Goal: Task Accomplishment & Management: Use online tool/utility

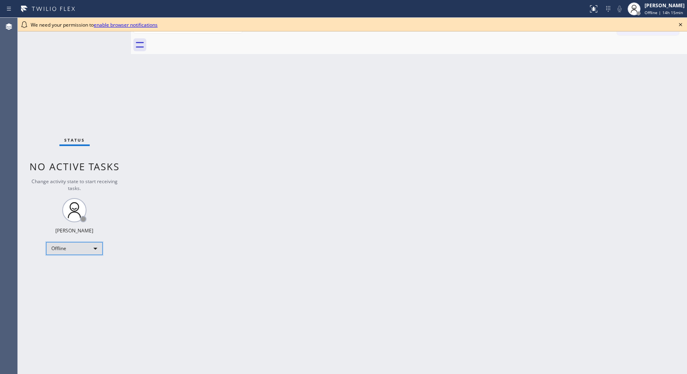
click at [90, 250] on div "Offline" at bounding box center [74, 248] width 57 height 13
click at [83, 279] on li "Unavailable" at bounding box center [73, 280] width 55 height 10
click at [677, 26] on icon at bounding box center [680, 25] width 10 height 10
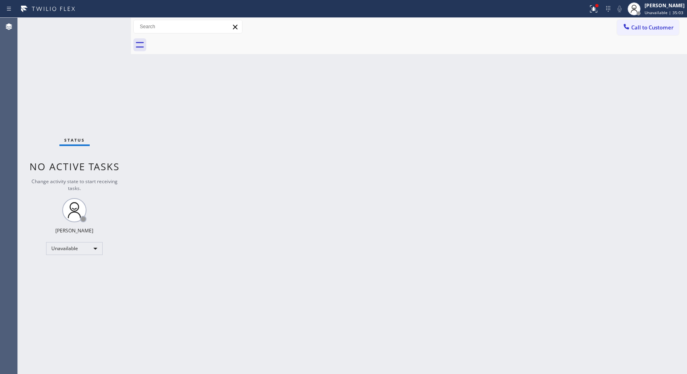
drag, startPoint x: 670, startPoint y: 24, endPoint x: 505, endPoint y: 65, distance: 169.5
click at [669, 24] on span "Call to Customer" at bounding box center [652, 27] width 42 height 7
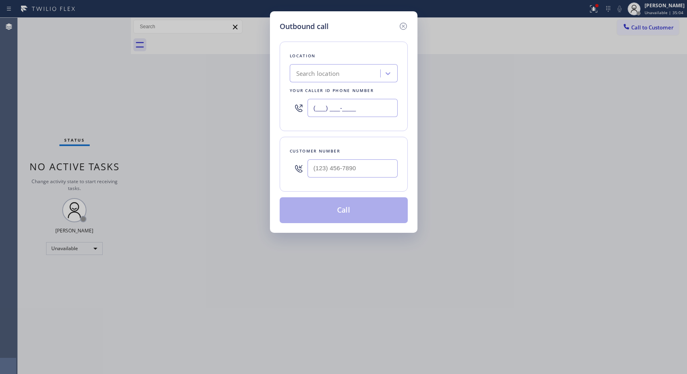
drag, startPoint x: 367, startPoint y: 113, endPoint x: 255, endPoint y: 49, distance: 128.7
click at [273, 98] on div "Outbound call Location Search location Your caller id phone number (___) ___-__…" at bounding box center [343, 122] width 147 height 222
paste input "877) 800-0094"
type input "[PHONE_NUMBER]"
drag, startPoint x: 365, startPoint y: 163, endPoint x: 285, endPoint y: 171, distance: 80.4
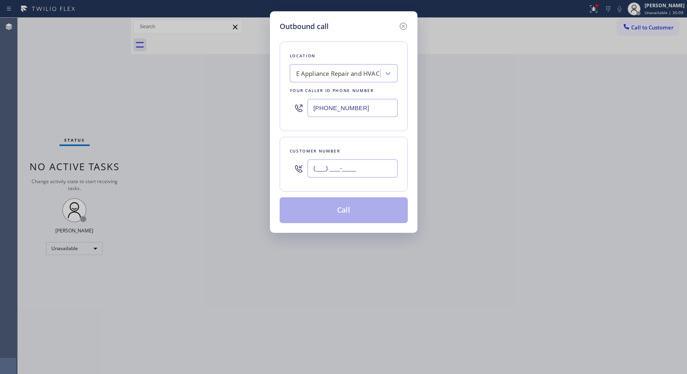
click at [285, 171] on div "Customer number (___) ___-____" at bounding box center [344, 164] width 128 height 55
paste input "909) 634-0987"
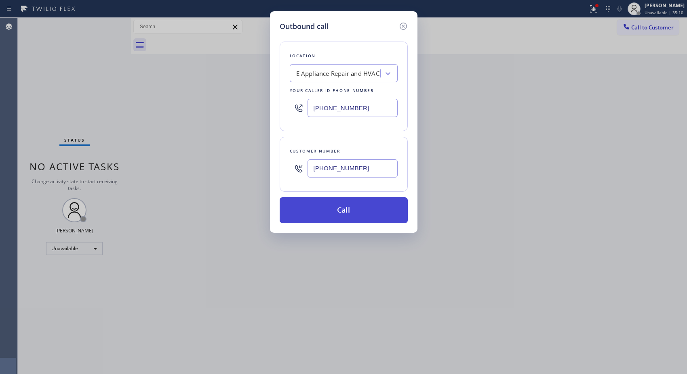
type input "[PHONE_NUMBER]"
click at [357, 213] on button "Call" at bounding box center [344, 211] width 128 height 26
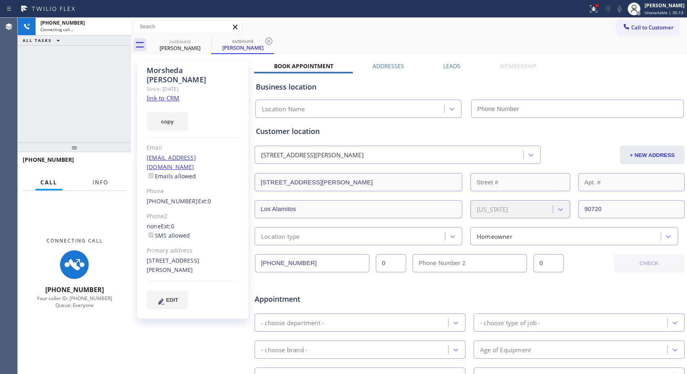
click at [99, 183] on span "Info" at bounding box center [101, 182] width 16 height 7
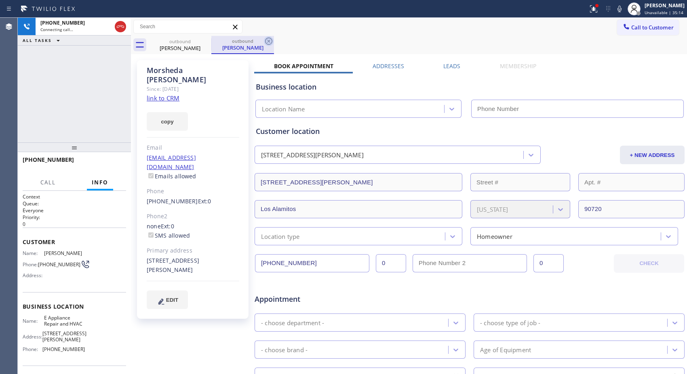
type input "[PHONE_NUMBER]"
click at [267, 42] on icon at bounding box center [269, 41] width 10 height 10
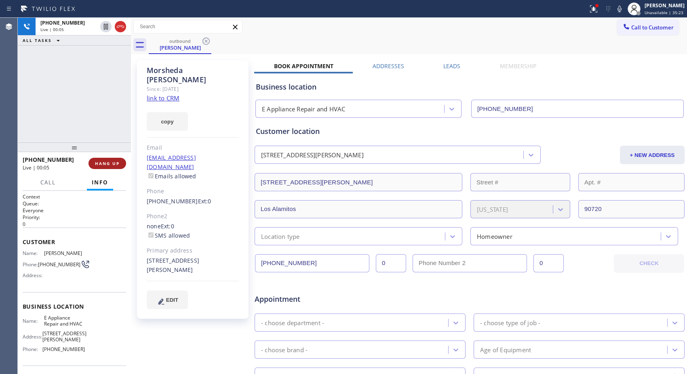
click at [100, 166] on span "HANG UP" at bounding box center [107, 164] width 25 height 6
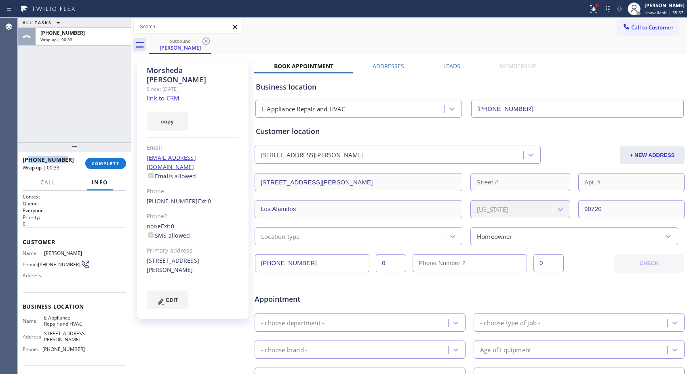
drag, startPoint x: 63, startPoint y: 159, endPoint x: 29, endPoint y: 158, distance: 34.3
click at [29, 158] on div "[PHONE_NUMBER]" at bounding box center [51, 160] width 57 height 8
copy span "9096340987"
click at [101, 165] on span "COMPLETE" at bounding box center [106, 164] width 28 height 6
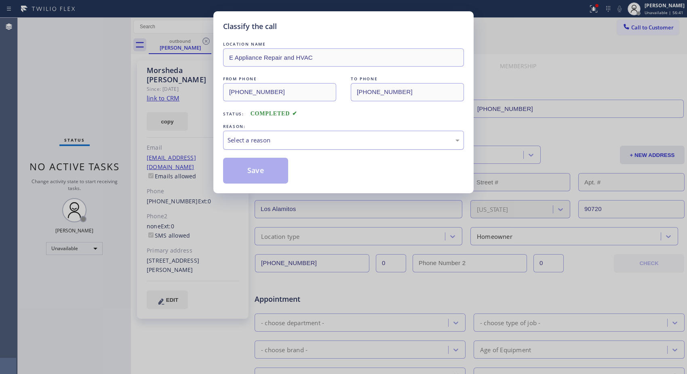
click at [324, 138] on div "Select a reason" at bounding box center [343, 140] width 232 height 9
click at [246, 172] on button "Save" at bounding box center [255, 171] width 65 height 26
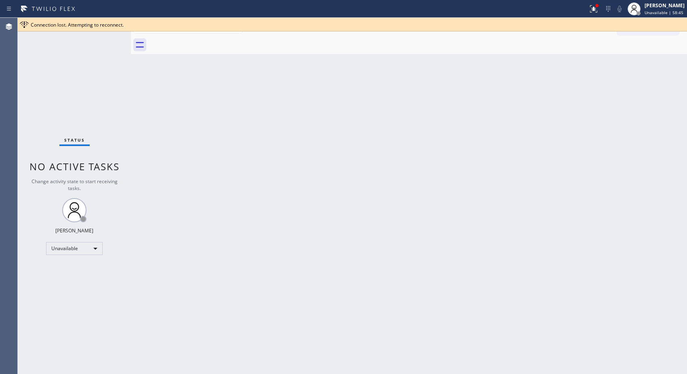
click at [408, 185] on div "Back to Dashboard Change Sender ID Customers Technicians Select a contact Outbo…" at bounding box center [409, 196] width 556 height 357
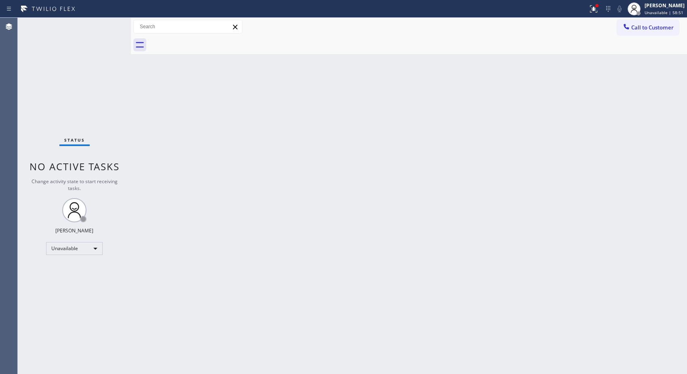
click at [527, 95] on div "Back to Dashboard Change Sender ID Customers Technicians Select a contact Outbo…" at bounding box center [409, 196] width 556 height 357
drag, startPoint x: 669, startPoint y: 29, endPoint x: 655, endPoint y: 30, distance: 13.4
click at [662, 29] on span "Call to Customer" at bounding box center [652, 27] width 42 height 7
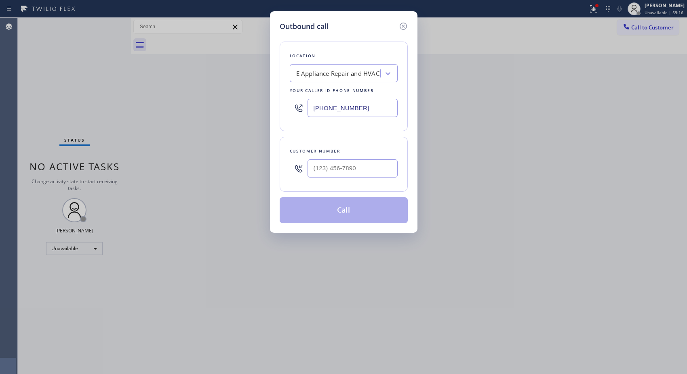
drag, startPoint x: 376, startPoint y: 102, endPoint x: 225, endPoint y: 63, distance: 156.0
click at [227, 68] on div "Outbound call Location E Appliance Repair and HVAC Your caller id phone number …" at bounding box center [343, 187] width 687 height 374
paste input "310) 388-3982"
type input "[PHONE_NUMBER]"
drag, startPoint x: 368, startPoint y: 179, endPoint x: 282, endPoint y: 172, distance: 86.3
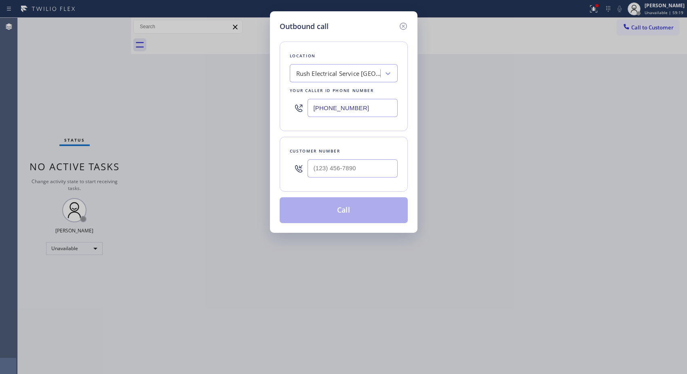
click at [284, 174] on div "Customer number" at bounding box center [344, 164] width 128 height 55
paste input "650) 388-6074"
drag, startPoint x: 383, startPoint y: 162, endPoint x: 273, endPoint y: 174, distance: 110.1
click at [273, 174] on div "Outbound call Location Rush Electrical Service [GEOGRAPHIC_DATA][PERSON_NAME] Y…" at bounding box center [343, 122] width 147 height 222
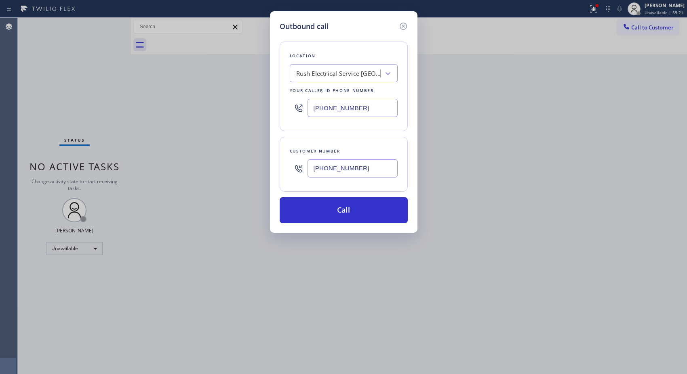
type input "[PHONE_NUMBER]"
click at [351, 211] on button "Call" at bounding box center [344, 211] width 128 height 26
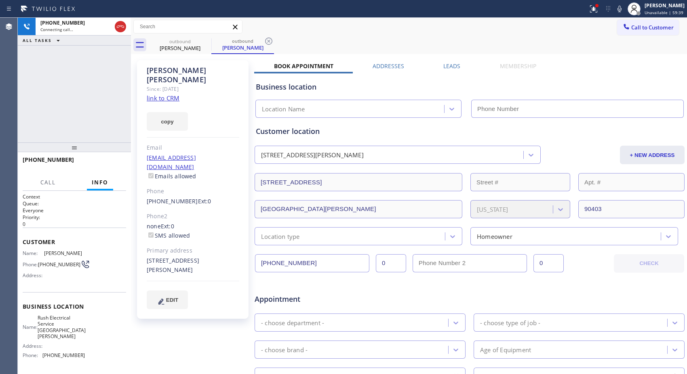
type input "[PHONE_NUMBER]"
click at [270, 42] on icon at bounding box center [269, 41] width 10 height 10
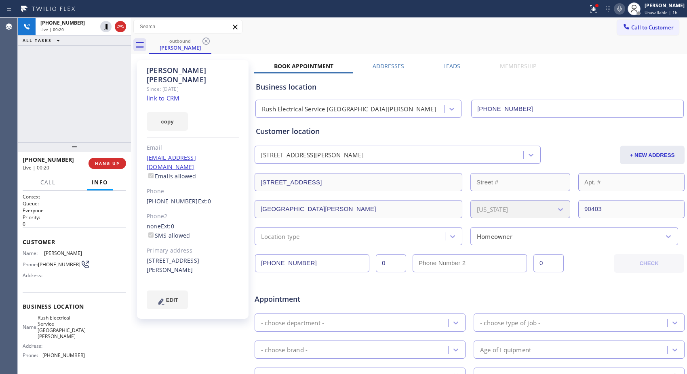
click at [622, 8] on icon at bounding box center [619, 9] width 10 height 10
click at [118, 162] on span "HANG UP" at bounding box center [107, 164] width 25 height 6
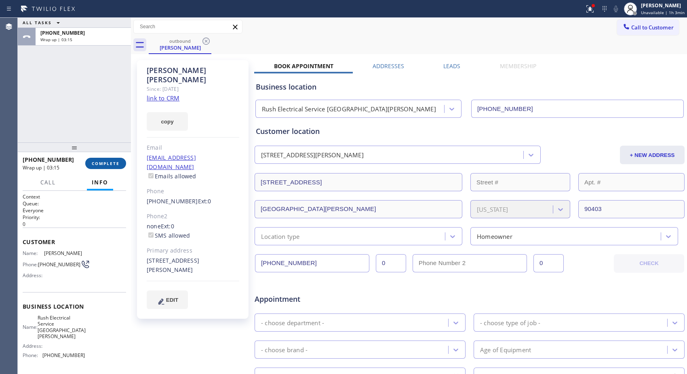
click at [105, 160] on button "COMPLETE" at bounding box center [105, 163] width 41 height 11
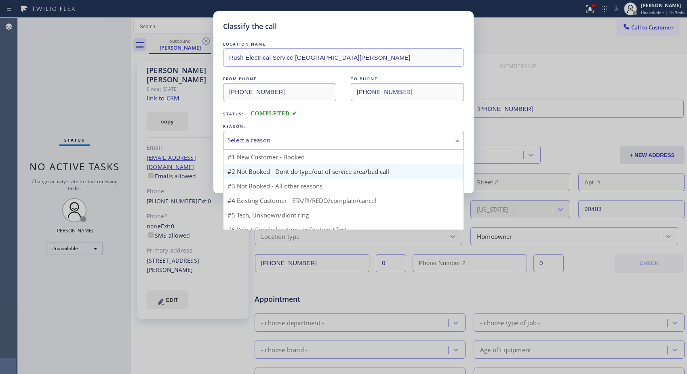
drag, startPoint x: 303, startPoint y: 144, endPoint x: 270, endPoint y: 170, distance: 41.8
click at [296, 146] on div "Select a reason" at bounding box center [343, 140] width 241 height 19
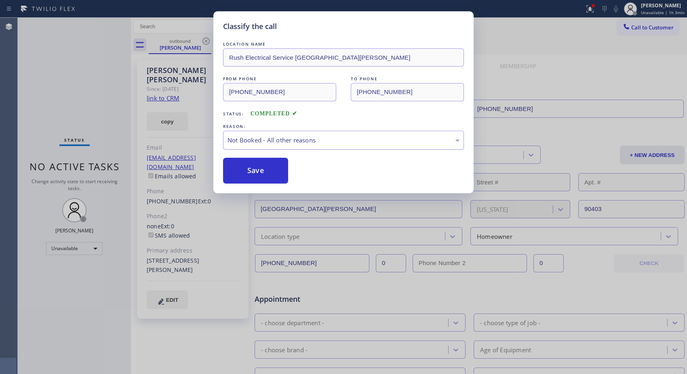
click at [325, 145] on div "Not Booked - All other reasons" at bounding box center [343, 140] width 241 height 19
click at [286, 179] on button "Save" at bounding box center [255, 171] width 65 height 26
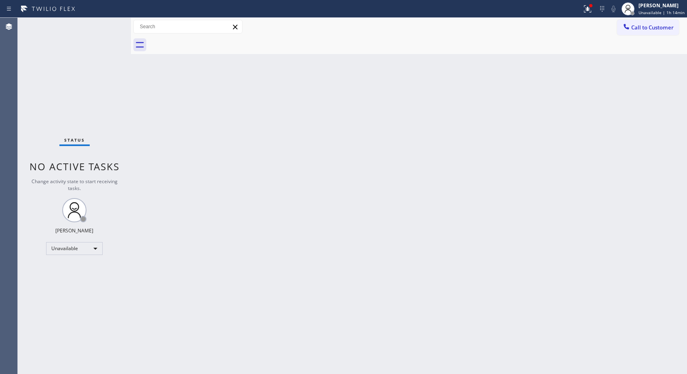
drag, startPoint x: 486, startPoint y: 184, endPoint x: 471, endPoint y: 163, distance: 25.9
click at [486, 184] on div "Back to Dashboard Change Sender ID Customers Technicians Select a contact Outbo…" at bounding box center [409, 196] width 556 height 357
click at [479, 210] on div "Back to Dashboard Change Sender ID Customers Technicians Select a contact Outbo…" at bounding box center [409, 196] width 556 height 357
drag, startPoint x: 652, startPoint y: 31, endPoint x: 397, endPoint y: 79, distance: 260.1
click at [651, 31] on button "Call to Customer" at bounding box center [648, 27] width 62 height 15
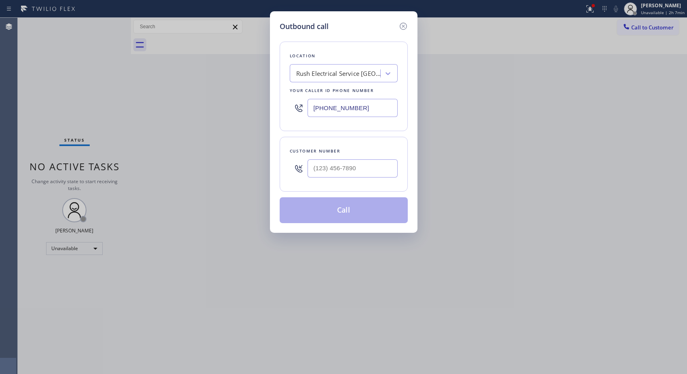
drag, startPoint x: 374, startPoint y: 102, endPoint x: 275, endPoint y: 80, distance: 101.4
click at [276, 85] on div "Outbound call Location Rush Electrical Service [GEOGRAPHIC_DATA][PERSON_NAME] Y…" at bounding box center [343, 122] width 147 height 222
paste input "818) 798-3325"
type input "[PHONE_NUMBER]"
click at [321, 170] on input "(___) ___-____" at bounding box center [352, 169] width 90 height 18
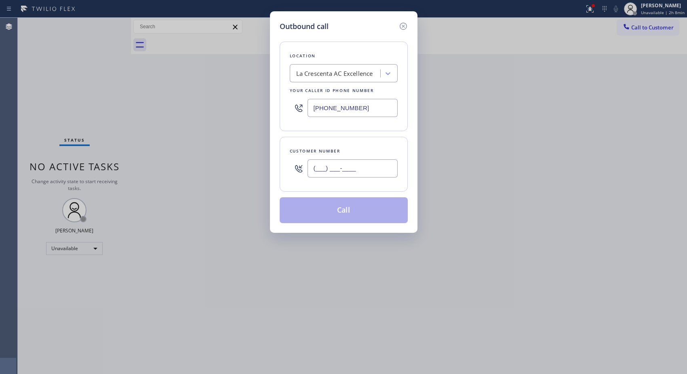
paste input "818) 249-2216"
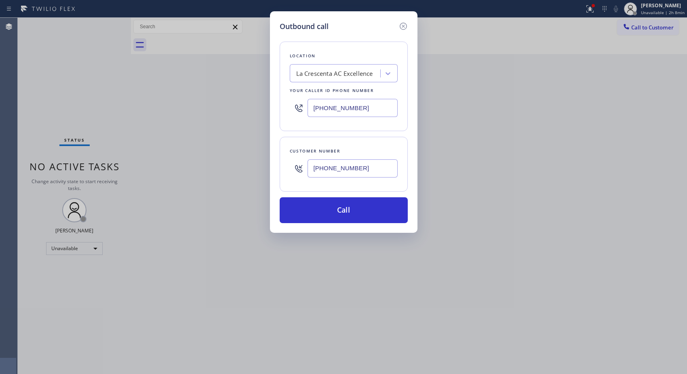
type input "[PHONE_NUMBER]"
click at [362, 208] on button "Call" at bounding box center [344, 211] width 128 height 26
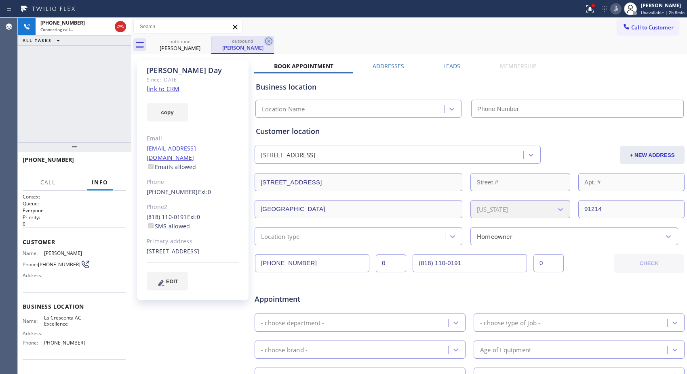
type input "[PHONE_NUMBER]"
click at [269, 41] on icon at bounding box center [268, 41] width 7 height 7
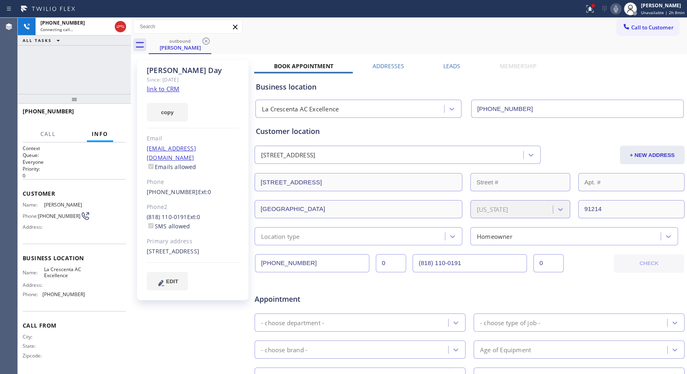
drag, startPoint x: 76, startPoint y: 151, endPoint x: 90, endPoint y: 99, distance: 53.3
click at [90, 99] on div at bounding box center [74, 99] width 113 height 10
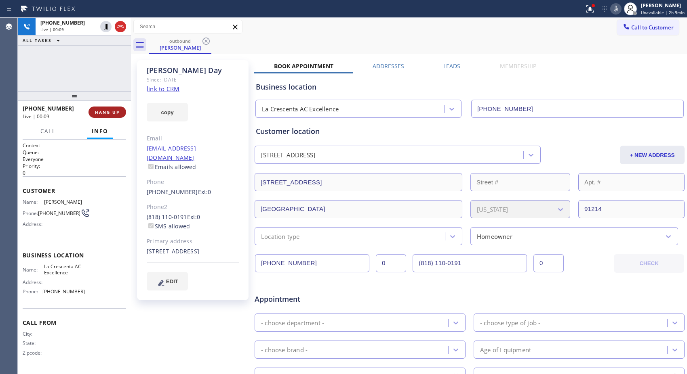
click at [107, 112] on span "HANG UP" at bounding box center [107, 112] width 25 height 6
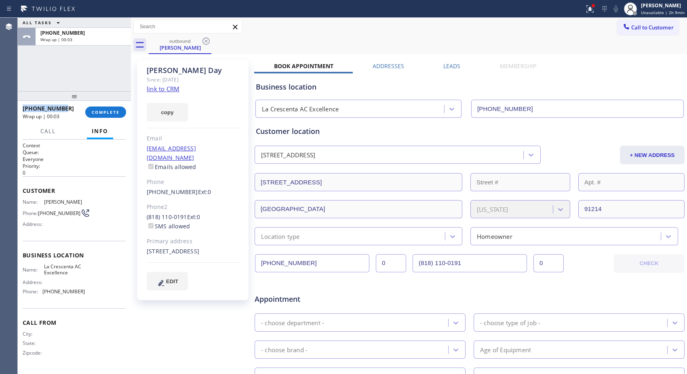
drag, startPoint x: 51, startPoint y: 106, endPoint x: 18, endPoint y: 110, distance: 33.0
click at [18, 110] on div "[PHONE_NUMBER] Wrap up | 00:03 COMPLETE" at bounding box center [74, 112] width 113 height 23
copy span "[PHONE_NUMBER]"
drag, startPoint x: 453, startPoint y: 44, endPoint x: 397, endPoint y: 0, distance: 71.0
click at [451, 43] on div "outbound [PERSON_NAME]" at bounding box center [418, 45] width 538 height 18
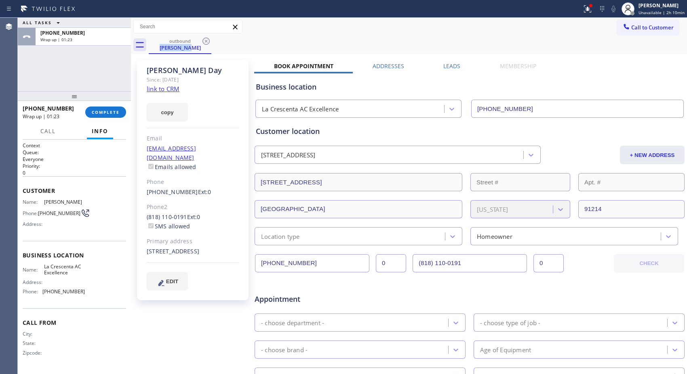
drag, startPoint x: 631, startPoint y: 29, endPoint x: 368, endPoint y: 104, distance: 272.6
click at [631, 29] on span "Call to Customer" at bounding box center [652, 27] width 42 height 7
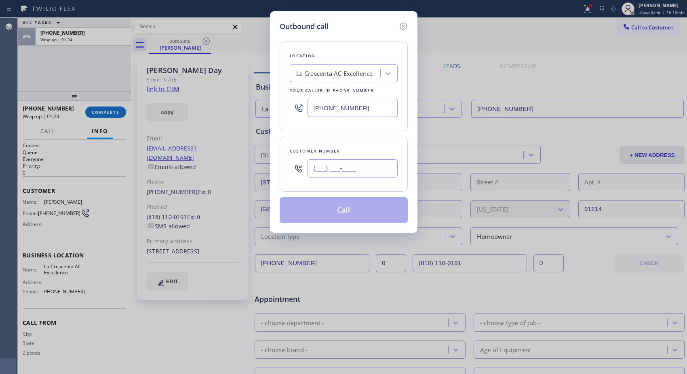
drag, startPoint x: 376, startPoint y: 163, endPoint x: 290, endPoint y: 141, distance: 89.3
click at [278, 168] on div "Outbound call Location [GEOGRAPHIC_DATA] AC Excellence Your caller id phone num…" at bounding box center [343, 122] width 147 height 222
paste input "818) 110-0191"
type input "(818) 110-0191"
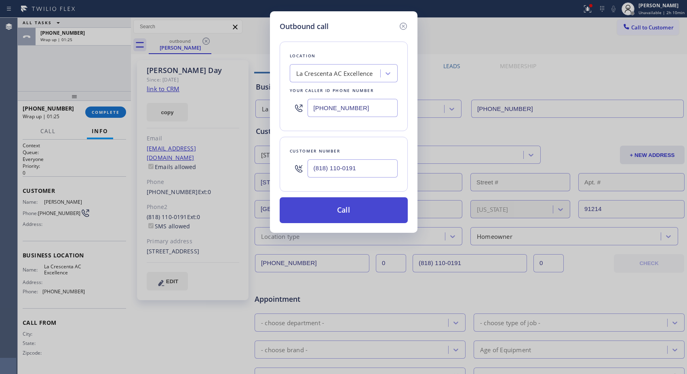
click at [353, 213] on button "Call" at bounding box center [344, 211] width 128 height 26
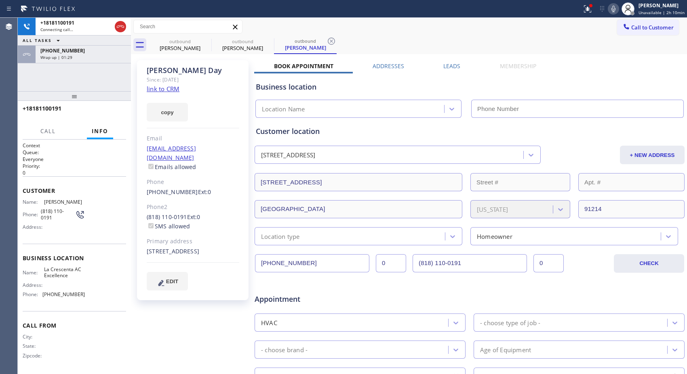
type input "[PHONE_NUMBER]"
click at [256, 50] on div "[PERSON_NAME]" at bounding box center [242, 47] width 61 height 7
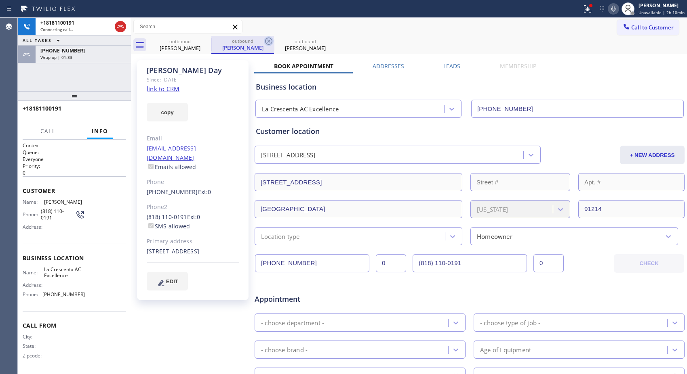
click at [265, 42] on icon at bounding box center [269, 41] width 10 height 10
click at [267, 43] on icon at bounding box center [269, 41] width 10 height 10
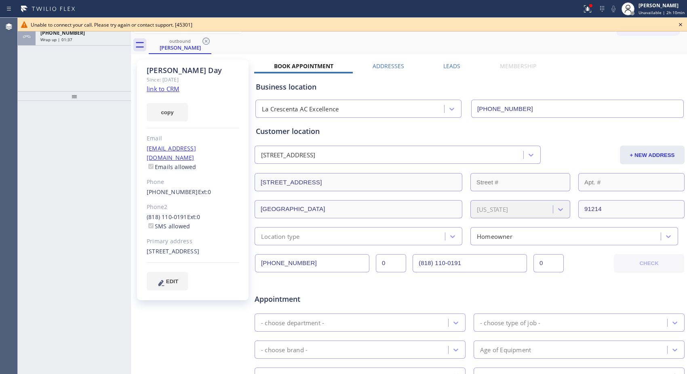
click at [680, 25] on icon at bounding box center [680, 24] width 3 height 3
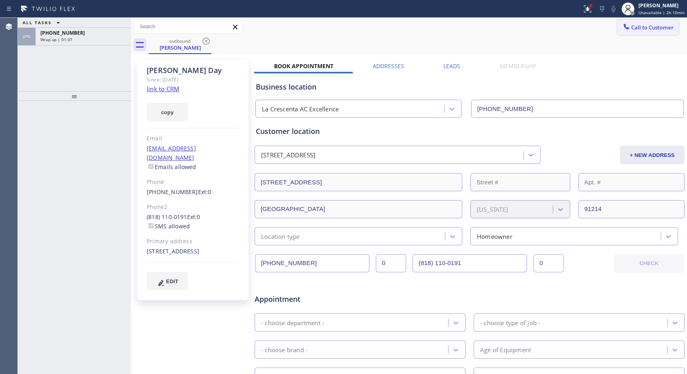
click at [636, 28] on span "Call to Customer" at bounding box center [652, 27] width 42 height 7
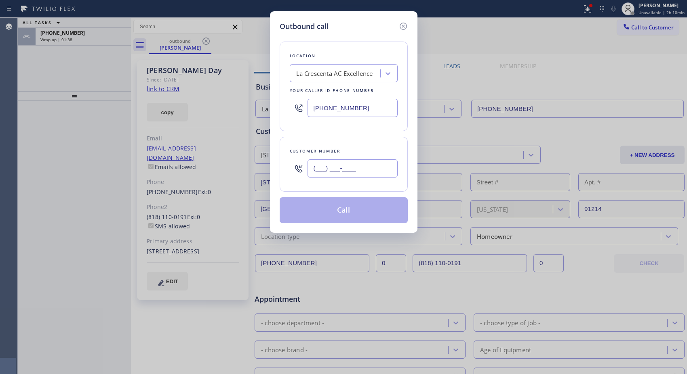
drag, startPoint x: 369, startPoint y: 168, endPoint x: 277, endPoint y: 179, distance: 92.7
click at [277, 179] on div "Outbound call Location [GEOGRAPHIC_DATA] AC Excellence Your caller id phone num…" at bounding box center [343, 122] width 147 height 222
paste input "818) 110-0191"
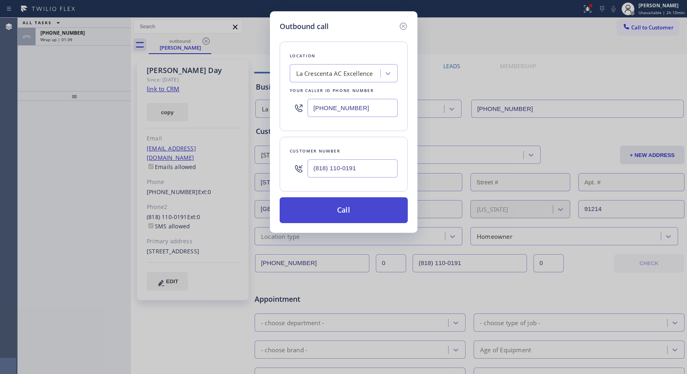
type input "(818) 110-0191"
click at [364, 202] on button "Call" at bounding box center [344, 211] width 128 height 26
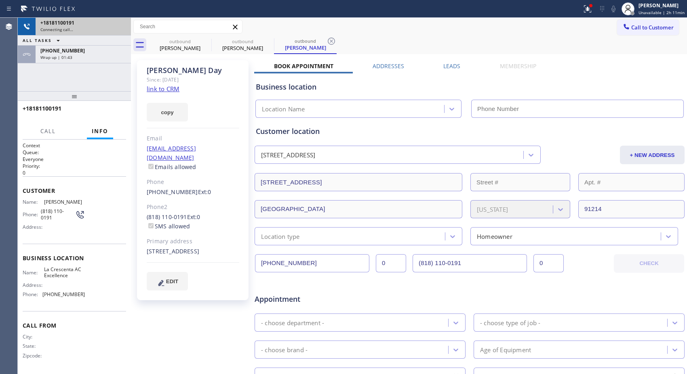
click at [76, 26] on div "+18181100191" at bounding box center [83, 22] width 86 height 7
click at [77, 27] on div "Connecting call…" at bounding box center [83, 30] width 86 height 6
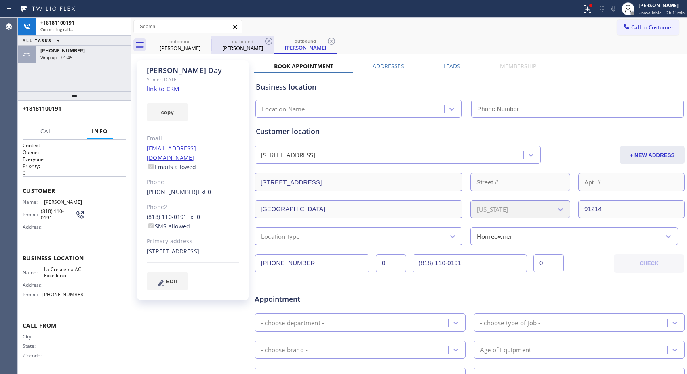
type input "[PHONE_NUMBER]"
click at [248, 45] on div "[PERSON_NAME]" at bounding box center [242, 47] width 61 height 7
click at [267, 42] on icon at bounding box center [269, 41] width 10 height 10
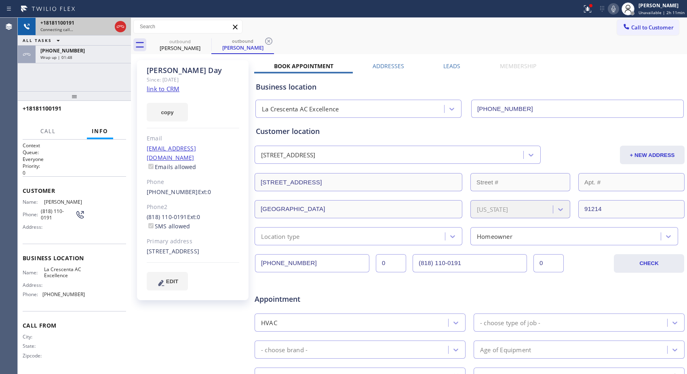
click at [80, 25] on div "+18181100191" at bounding box center [75, 22] width 71 height 7
drag, startPoint x: 89, startPoint y: 54, endPoint x: 136, endPoint y: 65, distance: 48.1
click at [89, 54] on div "[PHONE_NUMBER]" at bounding box center [83, 50] width 86 height 7
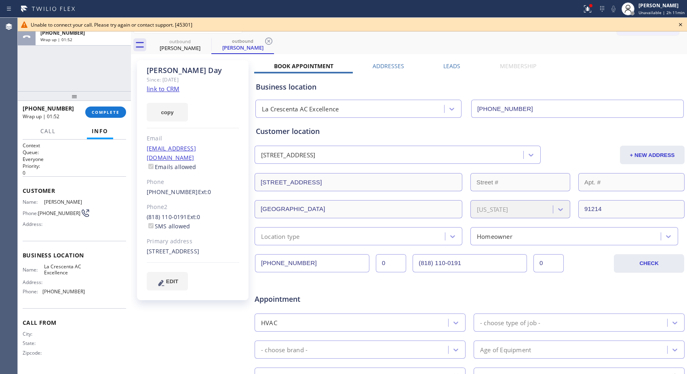
drag, startPoint x: 105, startPoint y: 112, endPoint x: 194, endPoint y: 132, distance: 90.6
click at [111, 116] on button "COMPLETE" at bounding box center [105, 112] width 41 height 11
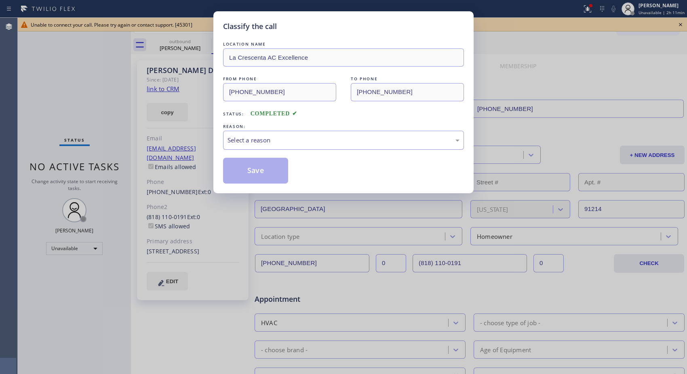
click at [347, 144] on div "Select a reason" at bounding box center [343, 140] width 232 height 9
drag, startPoint x: 334, startPoint y: 184, endPoint x: 287, endPoint y: 180, distance: 47.0
click at [256, 176] on button "Save" at bounding box center [255, 171] width 65 height 26
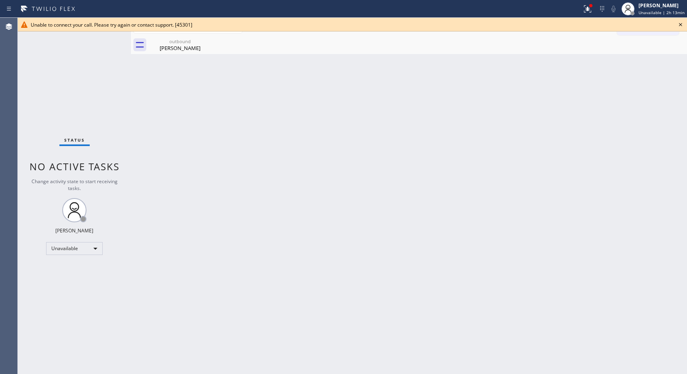
click at [681, 23] on icon at bounding box center [680, 24] width 3 height 3
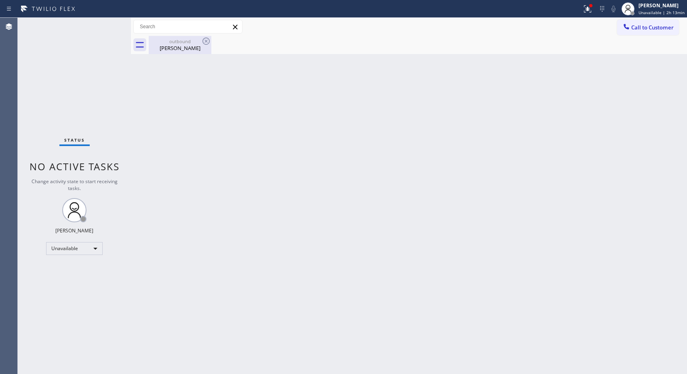
click at [182, 43] on div "outbound" at bounding box center [179, 41] width 61 height 6
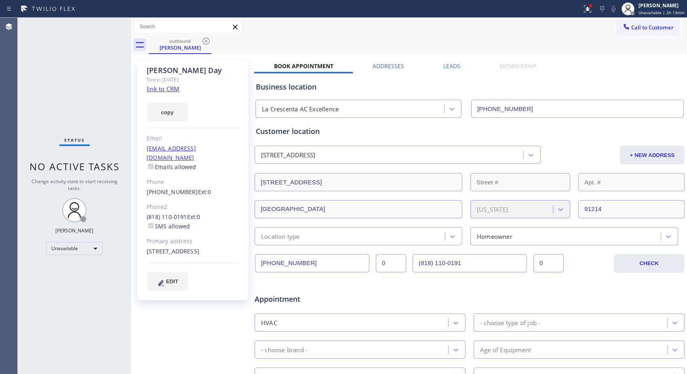
click at [211, 42] on div "outbound [PERSON_NAME]" at bounding box center [418, 45] width 538 height 18
click at [208, 41] on icon at bounding box center [206, 41] width 10 height 10
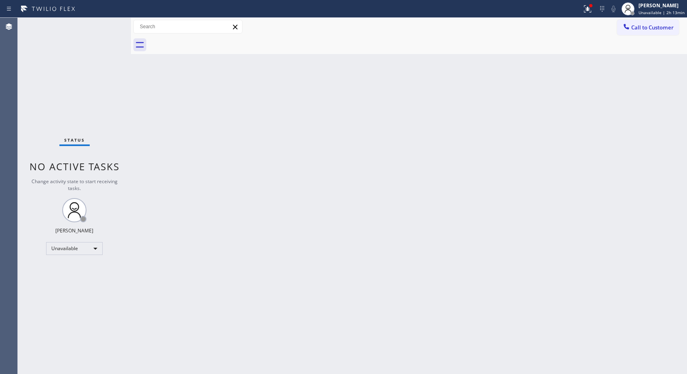
click at [217, 75] on div "Back to Dashboard Change Sender ID Customers Technicians Select a contact Outbo…" at bounding box center [409, 196] width 556 height 357
click at [448, 214] on div "Back to Dashboard Change Sender ID Customers Technicians Select a contact Outbo…" at bounding box center [409, 196] width 556 height 357
click at [96, 248] on div "Unavailable" at bounding box center [74, 248] width 57 height 13
click at [78, 289] on li "Break" at bounding box center [73, 290] width 55 height 10
click at [516, 140] on div "Back to Dashboard Change Sender ID Customers Technicians Select a contact Outbo…" at bounding box center [409, 196] width 556 height 357
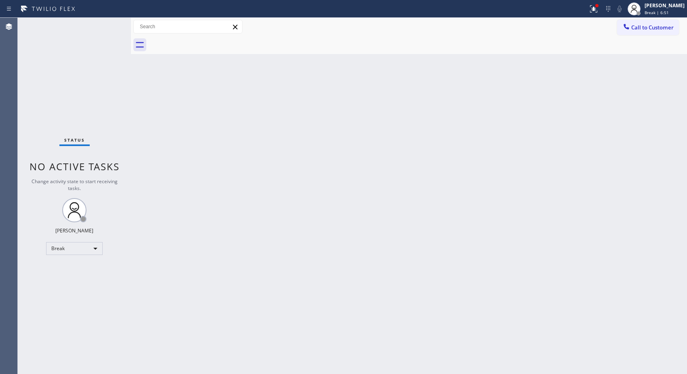
click at [399, 211] on div "Back to Dashboard Change Sender ID Customers Technicians Select a contact Outbo…" at bounding box center [409, 196] width 556 height 357
click at [663, 10] on span "Break | 13:46" at bounding box center [657, 13] width 27 height 6
drag, startPoint x: 643, startPoint y: 55, endPoint x: 641, endPoint y: 24, distance: 30.4
click at [643, 54] on button "Unavailable" at bounding box center [646, 53] width 81 height 11
click at [447, 80] on div "Back to Dashboard Change Sender ID Customers Technicians Select a contact Outbo…" at bounding box center [409, 196] width 556 height 357
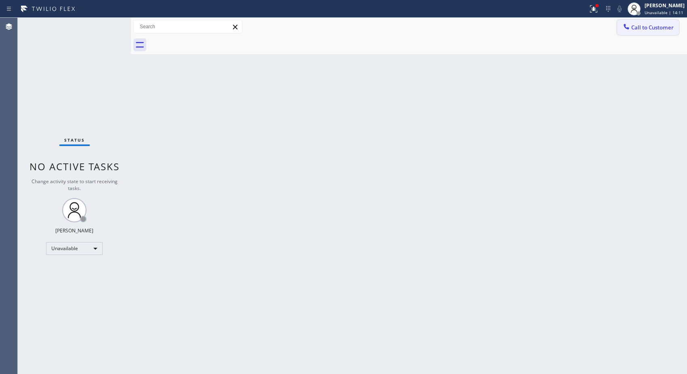
click at [655, 27] on span "Call to Customer" at bounding box center [652, 27] width 42 height 7
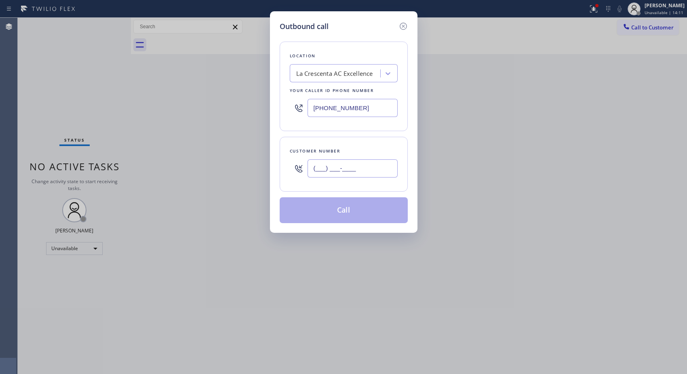
drag, startPoint x: 382, startPoint y: 168, endPoint x: 280, endPoint y: 151, distance: 103.1
click at [282, 163] on div "Customer number (___) ___-____" at bounding box center [344, 164] width 128 height 55
paste input "818) 110-0191"
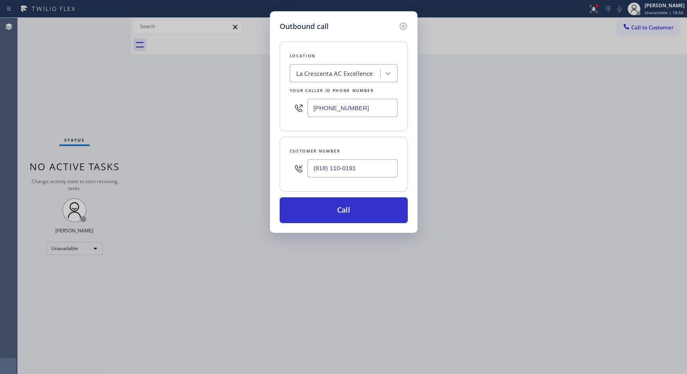
drag, startPoint x: 329, startPoint y: 162, endPoint x: 268, endPoint y: 152, distance: 61.8
click at [280, 158] on div "Customer number (818) 110-0191" at bounding box center [344, 164] width 128 height 55
paste input "249-2216"
drag, startPoint x: 305, startPoint y: 173, endPoint x: 273, endPoint y: 163, distance: 33.9
click at [275, 170] on div "Outbound call Location [GEOGRAPHIC_DATA] AC Excellence Your caller id phone num…" at bounding box center [343, 122] width 147 height 222
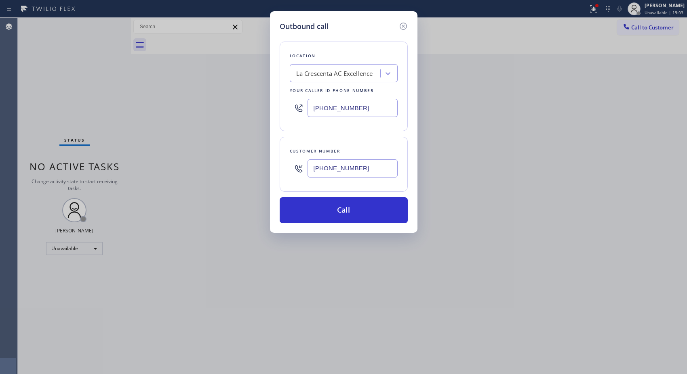
paste input "110-0191"
type input "(818) 110-0191"
click at [371, 211] on button "Call" at bounding box center [344, 211] width 128 height 26
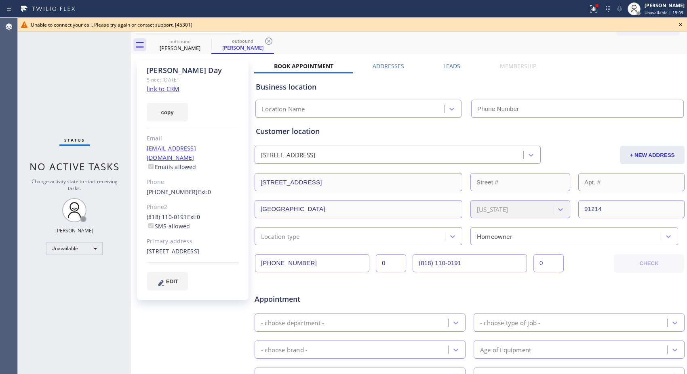
type input "[PHONE_NUMBER]"
click at [269, 42] on icon at bounding box center [269, 41] width 10 height 10
drag, startPoint x: 205, startPoint y: 44, endPoint x: 365, endPoint y: 45, distance: 160.0
click at [206, 44] on icon at bounding box center [206, 41] width 10 height 10
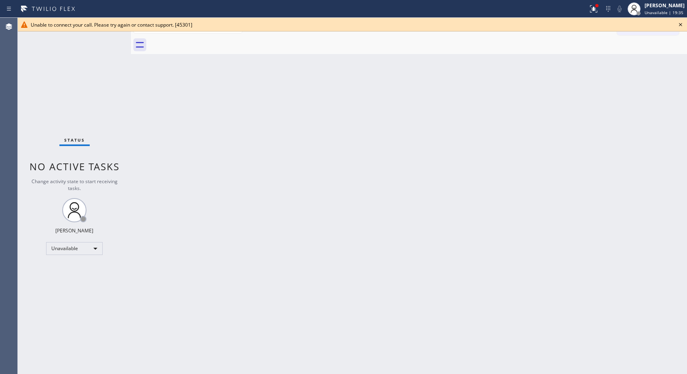
click at [681, 24] on icon at bounding box center [680, 24] width 3 height 3
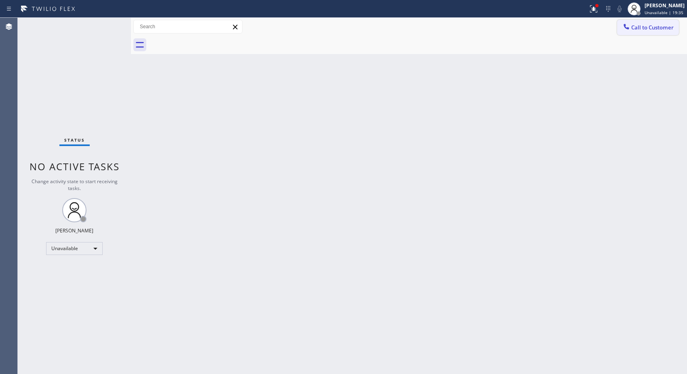
click at [643, 32] on button "Call to Customer" at bounding box center [648, 27] width 62 height 15
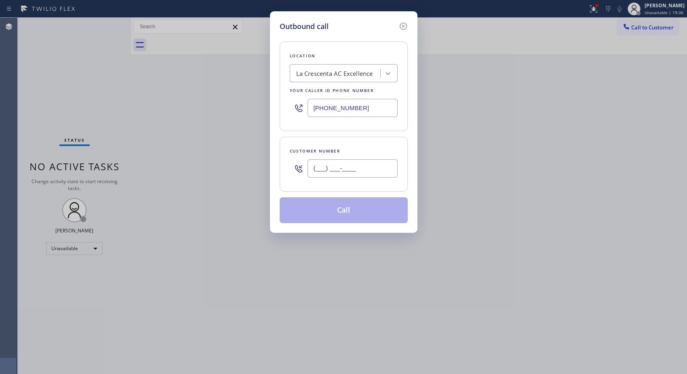
drag, startPoint x: 358, startPoint y: 166, endPoint x: 291, endPoint y: 168, distance: 67.1
click at [293, 168] on div "(___) ___-____" at bounding box center [344, 169] width 108 height 26
paste input "818) 110-0191"
type input "(818) 110-0191"
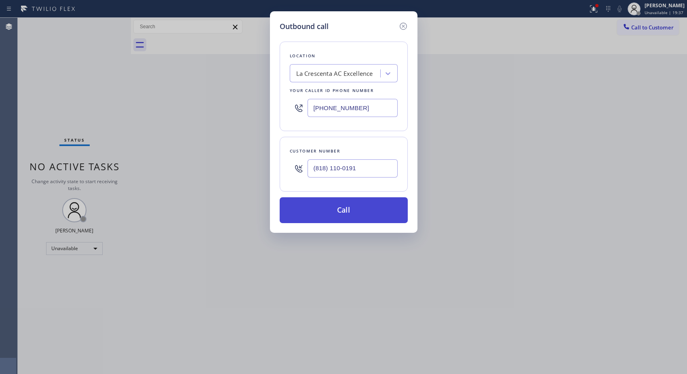
click at [353, 214] on button "Call" at bounding box center [344, 211] width 128 height 26
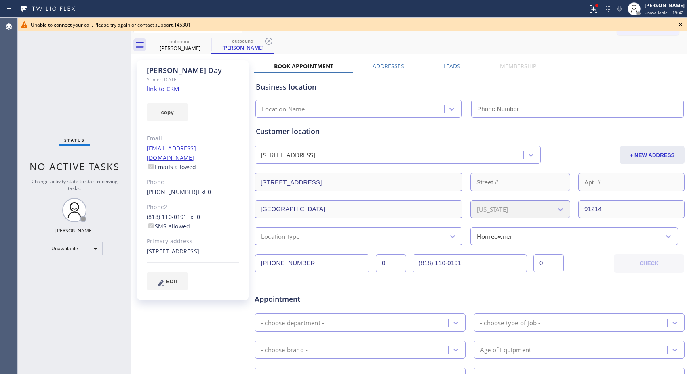
type input "[PHONE_NUMBER]"
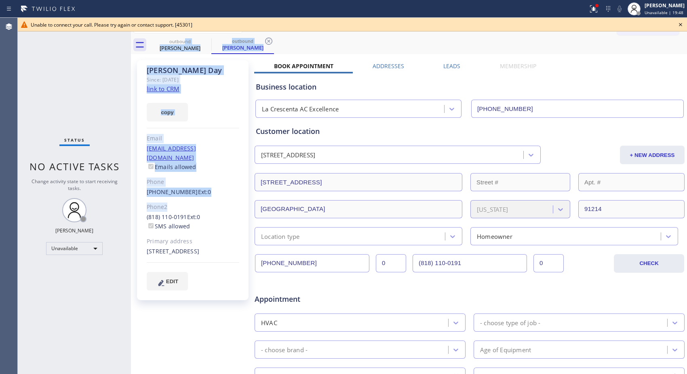
drag, startPoint x: 186, startPoint y: 42, endPoint x: 158, endPoint y: 200, distance: 159.6
click at [213, 196] on div "outbound [PERSON_NAME] outbound [PERSON_NAME] Call to Customer Outbound call Lo…" at bounding box center [409, 300] width 556 height 564
click at [261, 43] on div "outbound" at bounding box center [242, 41] width 61 height 6
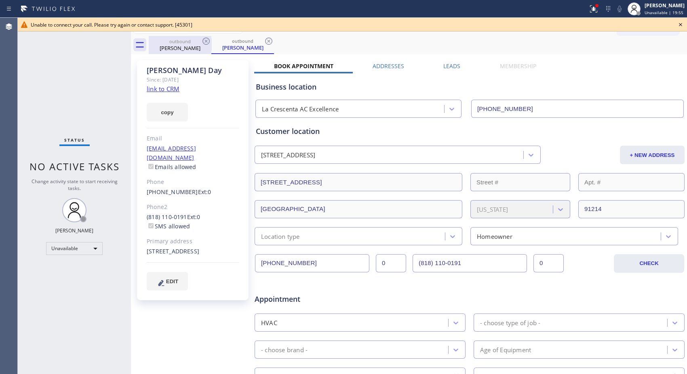
click at [184, 44] on div "[PERSON_NAME]" at bounding box center [179, 47] width 61 height 7
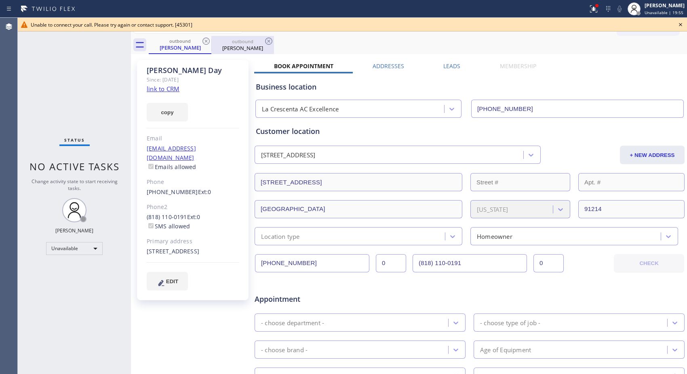
click at [211, 42] on div at bounding box center [211, 45] width 0 height 13
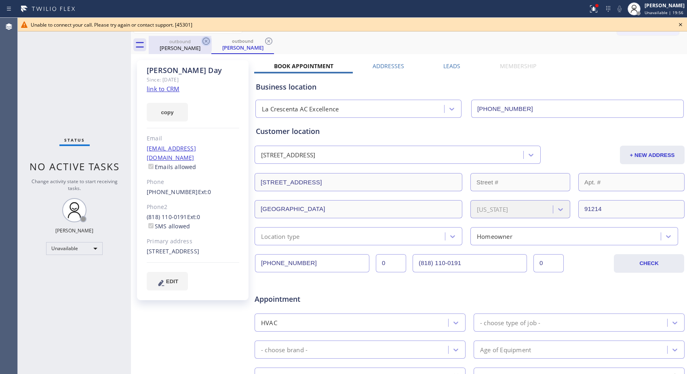
click at [209, 42] on icon at bounding box center [205, 41] width 7 height 7
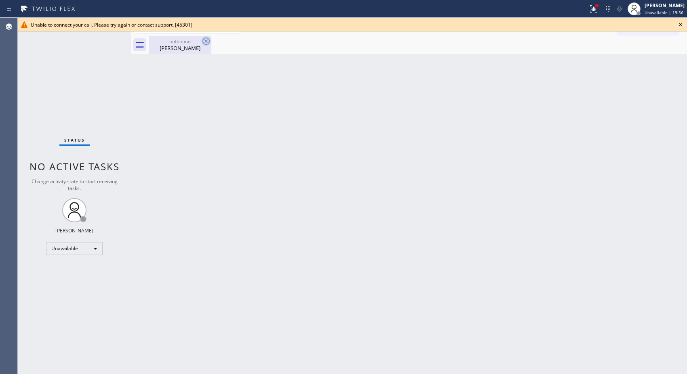
click at [204, 41] on icon at bounding box center [206, 41] width 10 height 10
click at [183, 43] on div "outbound" at bounding box center [179, 41] width 61 height 6
click at [679, 23] on icon at bounding box center [680, 25] width 10 height 10
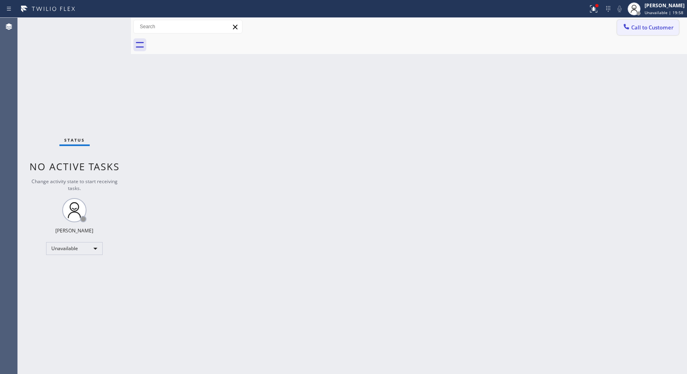
click at [664, 29] on span "Call to Customer" at bounding box center [652, 27] width 42 height 7
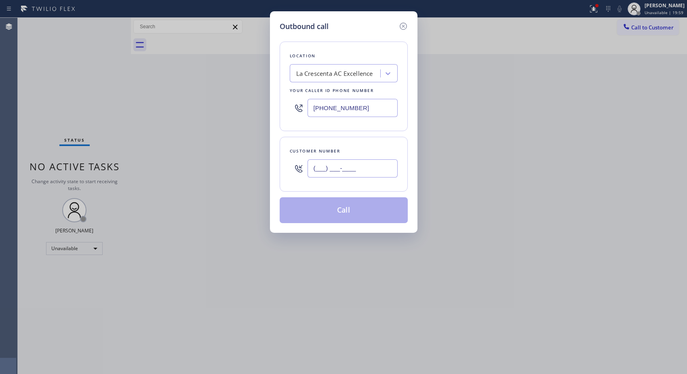
drag, startPoint x: 362, startPoint y: 174, endPoint x: 287, endPoint y: 169, distance: 75.7
click at [290, 174] on div "(___) ___-____" at bounding box center [344, 169] width 108 height 26
paste input "818) 249-2216"
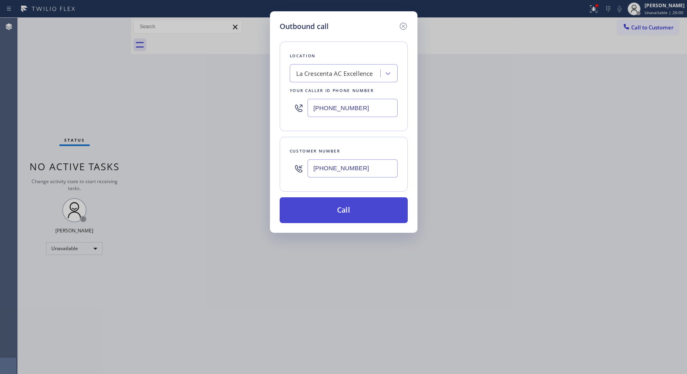
type input "[PHONE_NUMBER]"
click at [358, 214] on button "Call" at bounding box center [344, 211] width 128 height 26
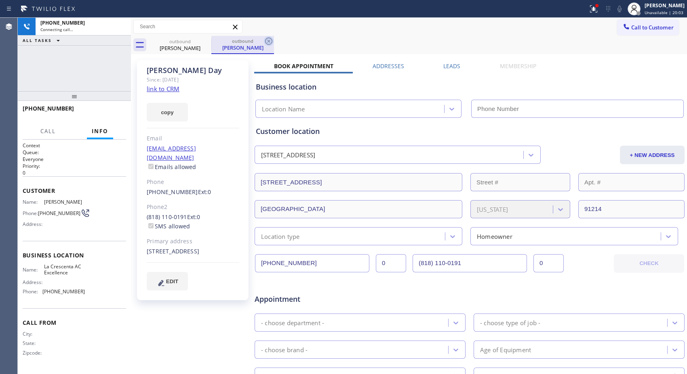
click at [264, 42] on icon at bounding box center [269, 41] width 10 height 10
type input "[PHONE_NUMBER]"
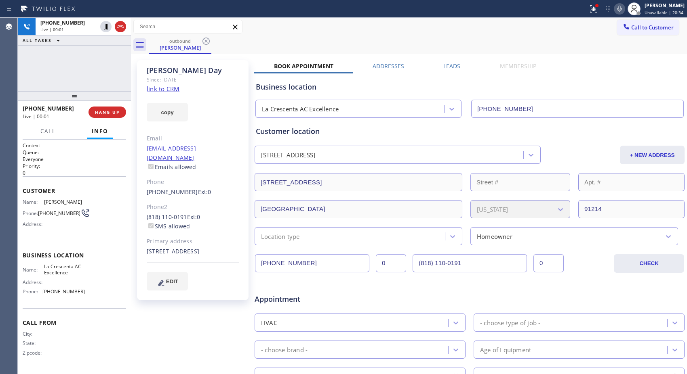
click at [414, 36] on div "outbound [PERSON_NAME]" at bounding box center [418, 45] width 538 height 18
click at [116, 112] on span "HANG UP" at bounding box center [107, 112] width 25 height 6
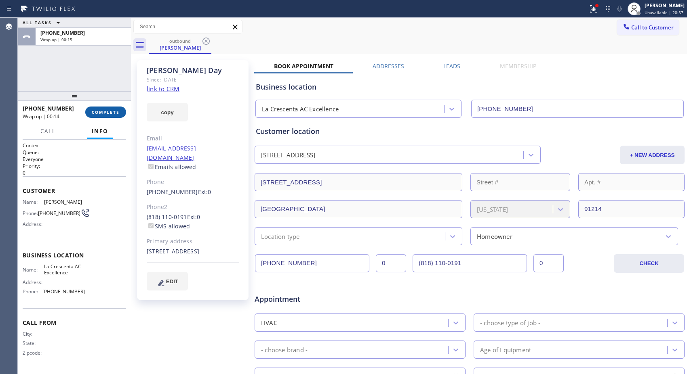
click at [101, 114] on span "COMPLETE" at bounding box center [106, 112] width 28 height 6
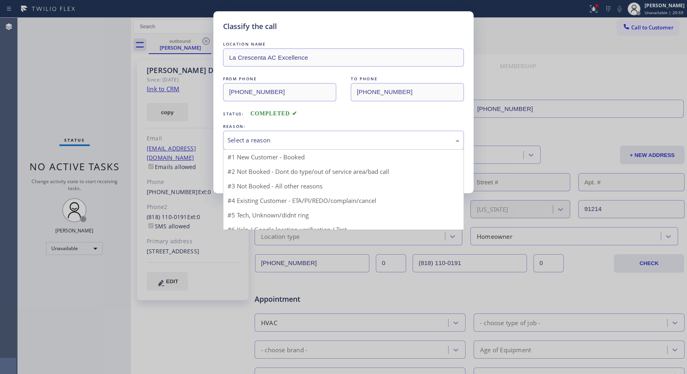
click at [322, 145] on div "Select a reason" at bounding box center [343, 140] width 232 height 9
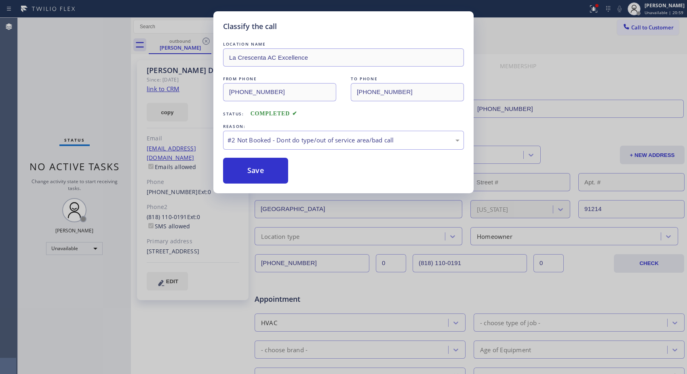
click at [265, 171] on button "Save" at bounding box center [255, 171] width 65 height 26
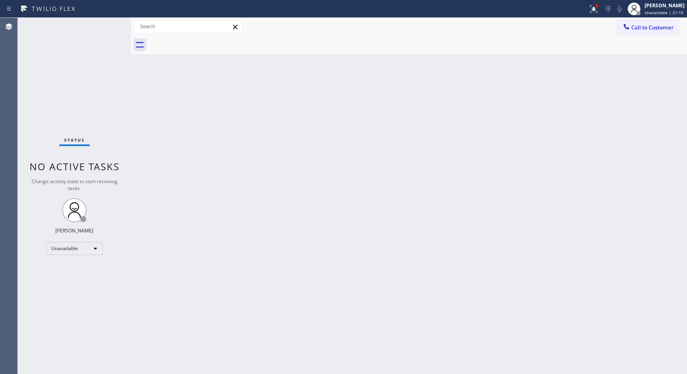
click at [622, 95] on div "Back to Dashboard Change Sender ID Customers Technicians Select a contact Outbo…" at bounding box center [409, 196] width 556 height 357
drag, startPoint x: 635, startPoint y: 25, endPoint x: 309, endPoint y: 86, distance: 332.0
click at [623, 25] on button "Call to Customer" at bounding box center [648, 27] width 62 height 15
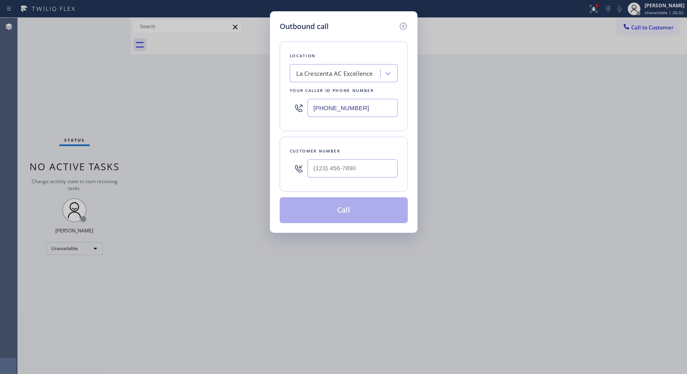
drag, startPoint x: 382, startPoint y: 106, endPoint x: 244, endPoint y: 55, distance: 147.5
click at [265, 90] on div "Outbound call Location [GEOGRAPHIC_DATA] AC Excellence Your caller id phone num…" at bounding box center [343, 187] width 687 height 374
paste input "55) 999-4417"
type input "[PHONE_NUMBER]"
click at [356, 170] on input "(___) ___-____" at bounding box center [352, 169] width 90 height 18
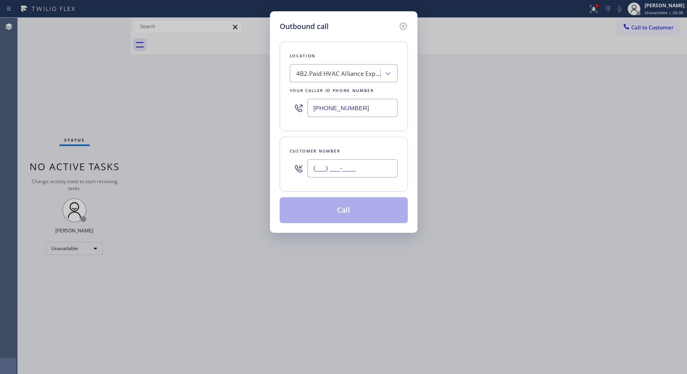
paste input "562) 844-2060"
type input "[PHONE_NUMBER]"
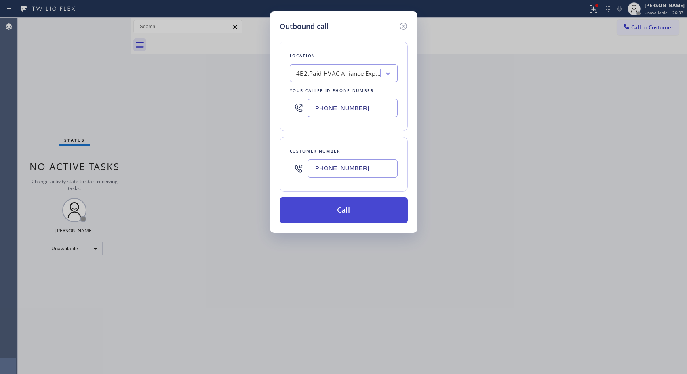
click at [371, 216] on button "Call" at bounding box center [344, 211] width 128 height 26
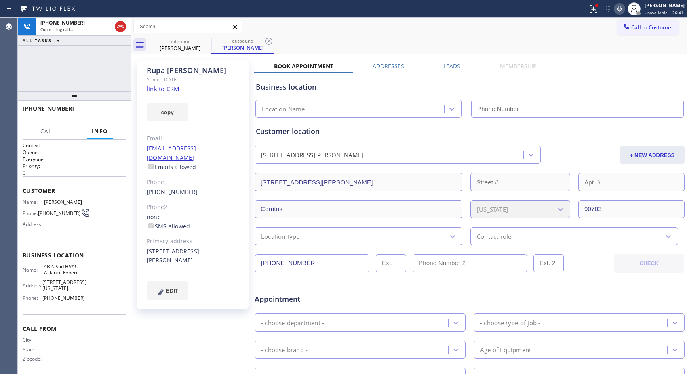
type input "[PHONE_NUMBER]"
click at [265, 40] on icon at bounding box center [268, 41] width 7 height 7
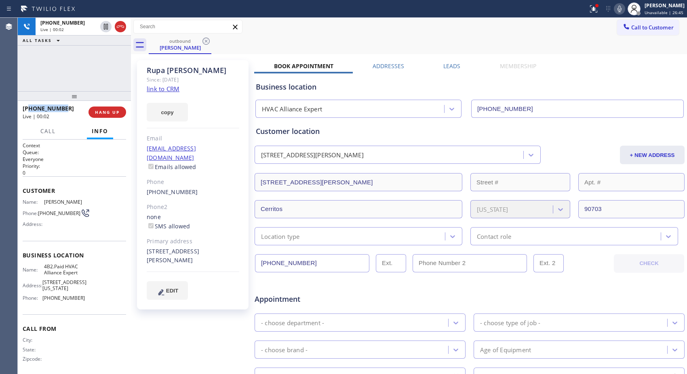
drag, startPoint x: 70, startPoint y: 106, endPoint x: 27, endPoint y: 110, distance: 42.6
click at [27, 110] on div "[PHONE_NUMBER]" at bounding box center [53, 109] width 60 height 8
copy span "5628442060"
click at [95, 111] on button "HANG UP" at bounding box center [107, 112] width 38 height 11
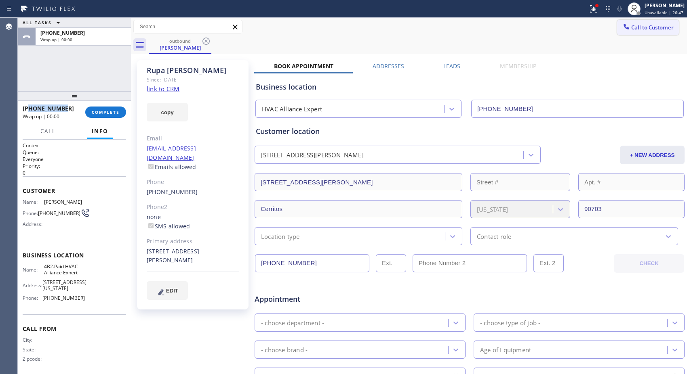
click at [643, 30] on span "Call to Customer" at bounding box center [652, 27] width 42 height 7
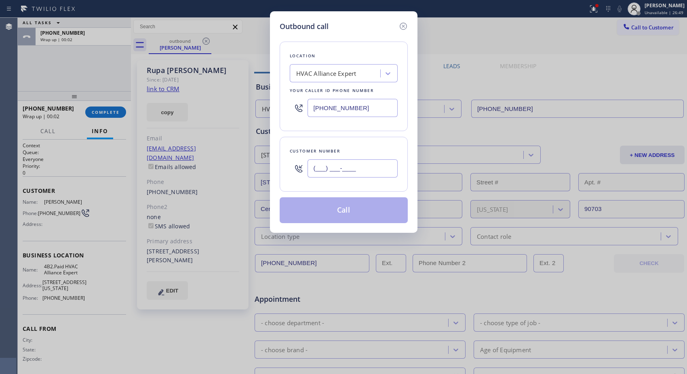
drag, startPoint x: 369, startPoint y: 174, endPoint x: 298, endPoint y: 166, distance: 71.1
click at [300, 167] on div "(___) ___-____" at bounding box center [344, 169] width 108 height 26
paste input "562) 844-2060"
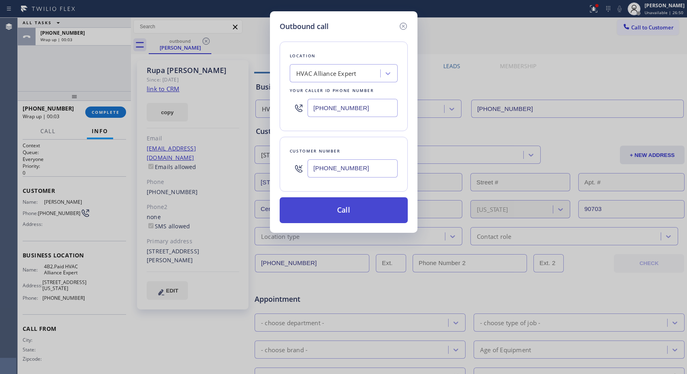
type input "[PHONE_NUMBER]"
click at [357, 210] on button "Call" at bounding box center [344, 211] width 128 height 26
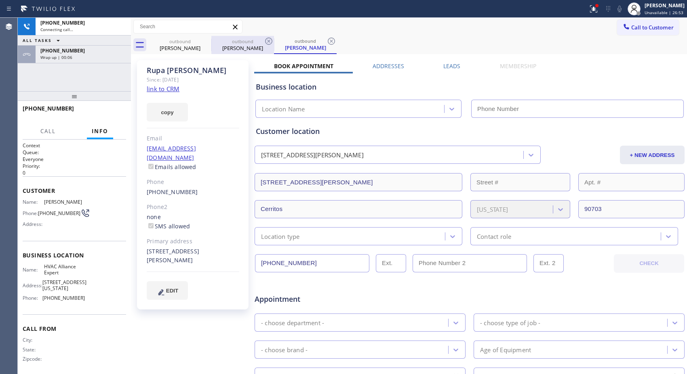
drag, startPoint x: 237, startPoint y: 48, endPoint x: 246, endPoint y: 48, distance: 8.9
click at [237, 48] on div "[PERSON_NAME]" at bounding box center [242, 47] width 61 height 7
type input "[PHONE_NUMBER]"
click at [266, 40] on icon at bounding box center [269, 41] width 10 height 10
type input "[PHONE_NUMBER]"
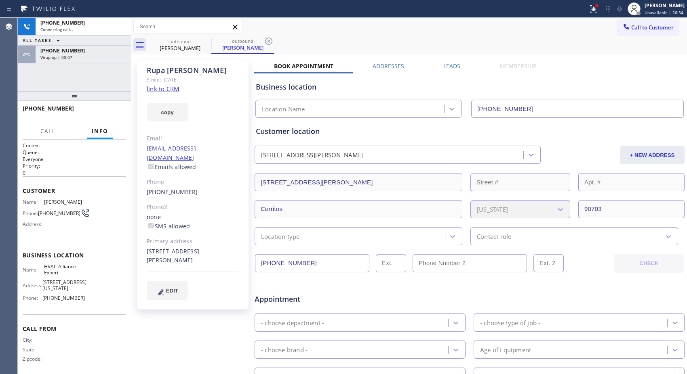
click at [266, 40] on icon at bounding box center [269, 41] width 10 height 10
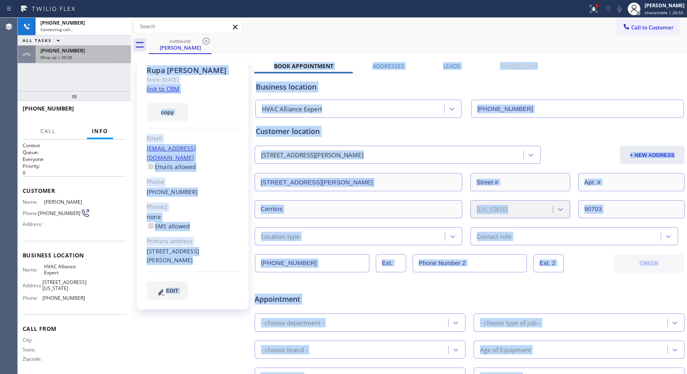
click at [99, 57] on div "Wrap up | 00:08" at bounding box center [83, 58] width 86 height 6
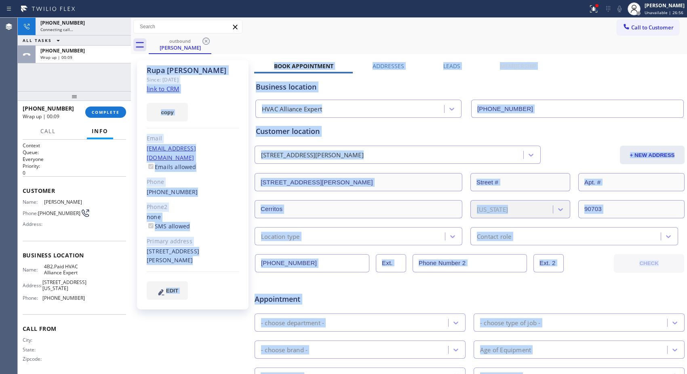
drag, startPoint x: 114, startPoint y: 109, endPoint x: 192, endPoint y: 147, distance: 87.1
click at [114, 111] on span "COMPLETE" at bounding box center [106, 112] width 28 height 6
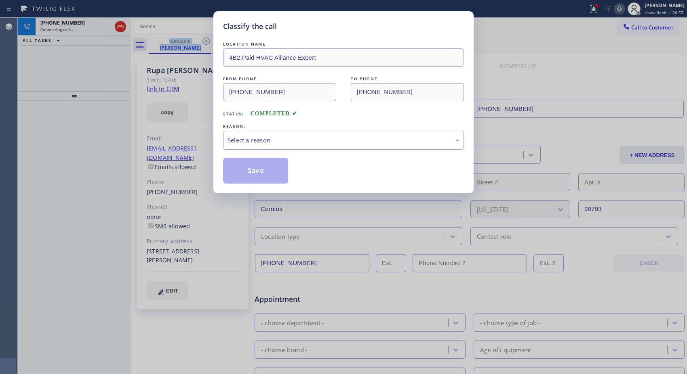
click at [292, 141] on div "Select a reason" at bounding box center [343, 140] width 232 height 9
click at [273, 174] on button "Save" at bounding box center [255, 171] width 65 height 26
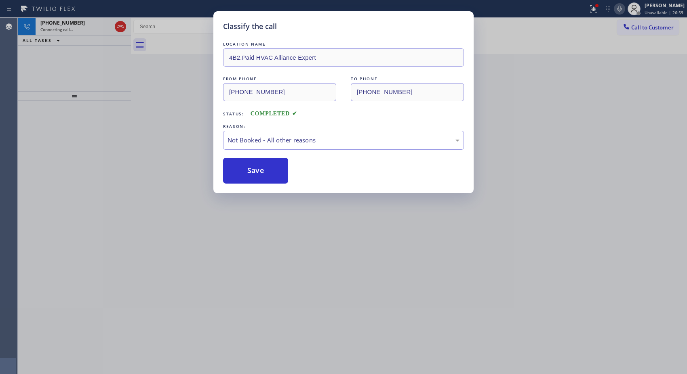
click at [75, 27] on div "Classify the call LOCATION NAME 4B2.Paid HVAC Alliance Expert FROM PHONE [PHONE…" at bounding box center [343, 187] width 687 height 374
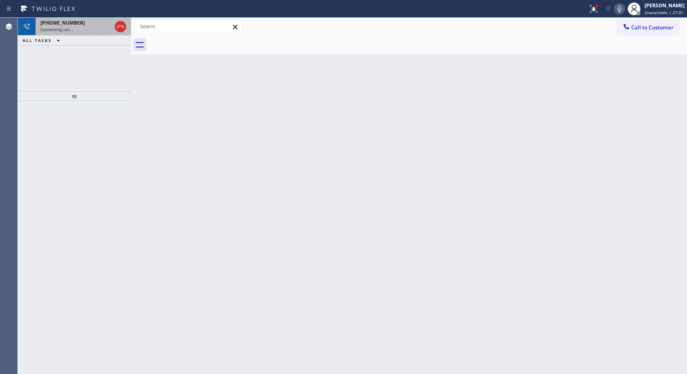
click at [65, 25] on span "[PHONE_NUMBER]" at bounding box center [62, 22] width 44 height 7
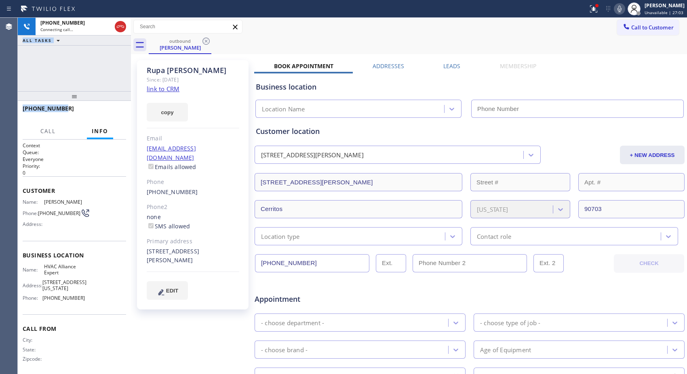
drag, startPoint x: 64, startPoint y: 112, endPoint x: 17, endPoint y: 109, distance: 47.3
click at [17, 109] on div "Agent Desktop Classify the call LOCATION NAME E Appliance Repair and HVAC FROM …" at bounding box center [343, 196] width 687 height 357
type input "[PHONE_NUMBER]"
click at [104, 116] on button "HANG UP" at bounding box center [107, 112] width 38 height 11
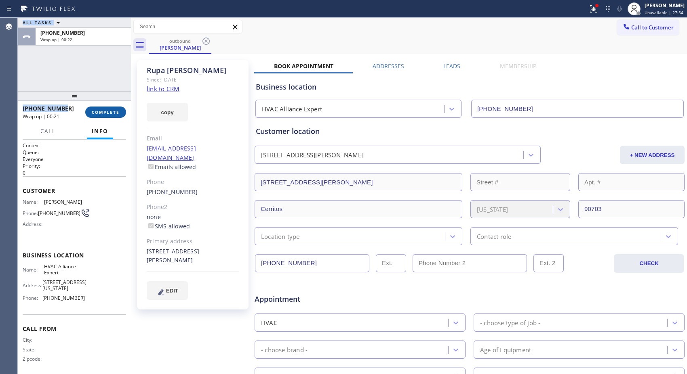
click at [107, 108] on button "COMPLETE" at bounding box center [105, 112] width 41 height 11
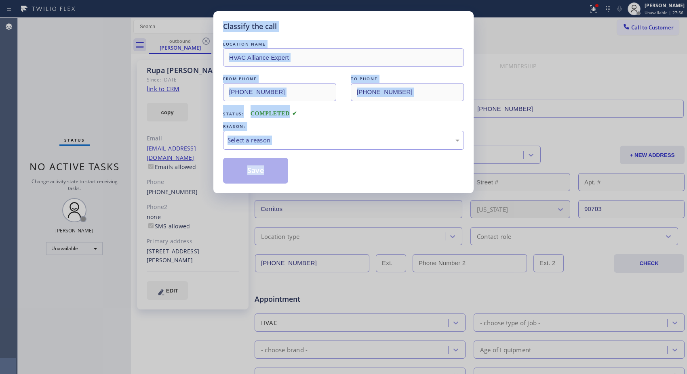
click at [326, 140] on div "Select a reason" at bounding box center [343, 140] width 232 height 9
click at [279, 170] on button "Save" at bounding box center [255, 171] width 65 height 26
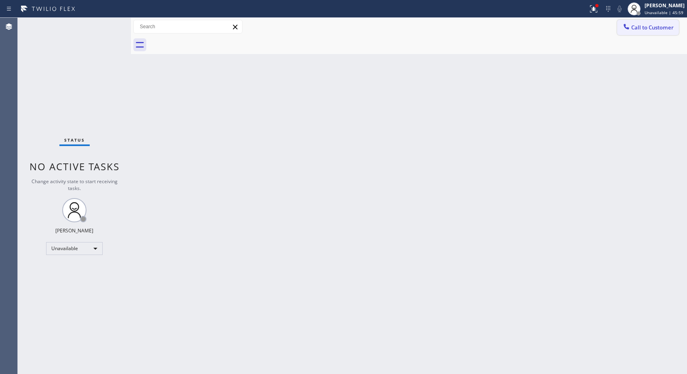
click at [647, 25] on span "Call to Customer" at bounding box center [652, 27] width 42 height 7
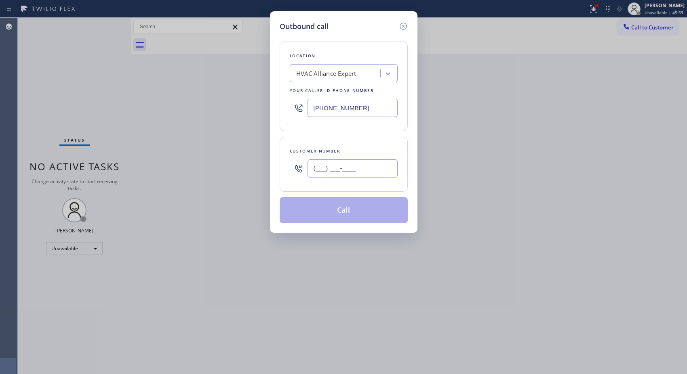
drag, startPoint x: 380, startPoint y: 175, endPoint x: 275, endPoint y: 168, distance: 105.2
click at [275, 168] on div "Outbound call Location HVAC Alliance Expert Your caller id phone number [PHONE_…" at bounding box center [343, 122] width 147 height 222
paste input "562) 754-7355"
type input "[PHONE_NUMBER]"
click at [320, 74] on div "HVAC Alliance Expert" at bounding box center [326, 73] width 60 height 9
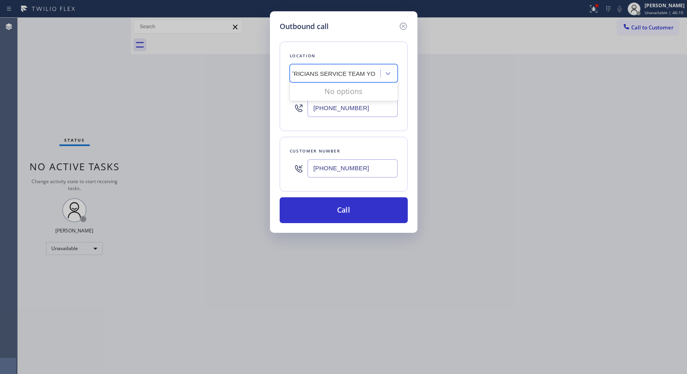
scroll to position [0, 22]
drag, startPoint x: 364, startPoint y: 72, endPoint x: 376, endPoint y: 71, distance: 12.1
click at [376, 71] on div "ELECTRICIANS SERVICE TEAM [DEMOGRAPHIC_DATA] ELECTRICIANS SERVICE TEAM YO" at bounding box center [336, 74] width 88 height 14
type input "ELECTRICIANS SERVICE TEAM"
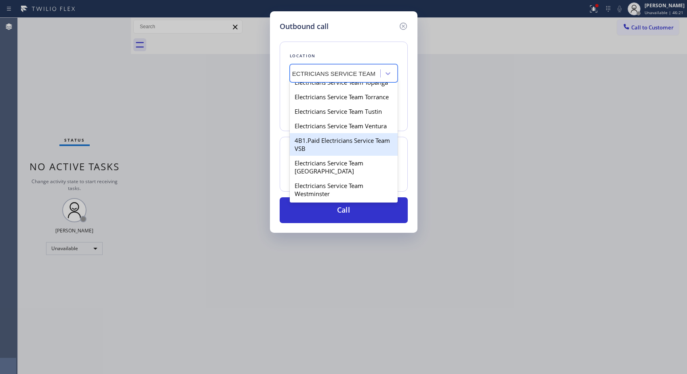
scroll to position [974, 0]
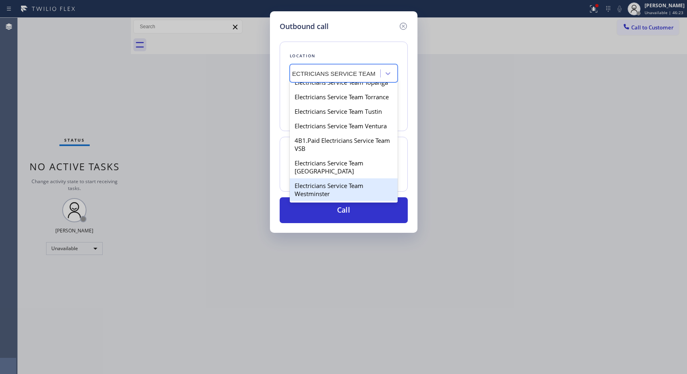
click at [336, 193] on div "Electricians Service Team Westminster" at bounding box center [344, 190] width 108 height 23
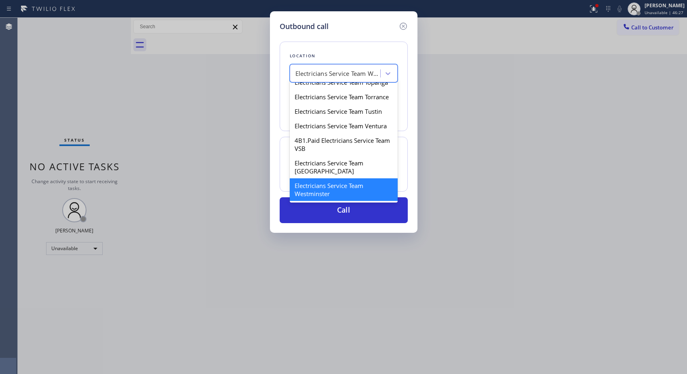
click at [368, 74] on div "Electricians Service Team Westminster" at bounding box center [337, 73] width 85 height 9
click at [341, 73] on div "Electricians Service Team Westminster" at bounding box center [337, 73] width 85 height 9
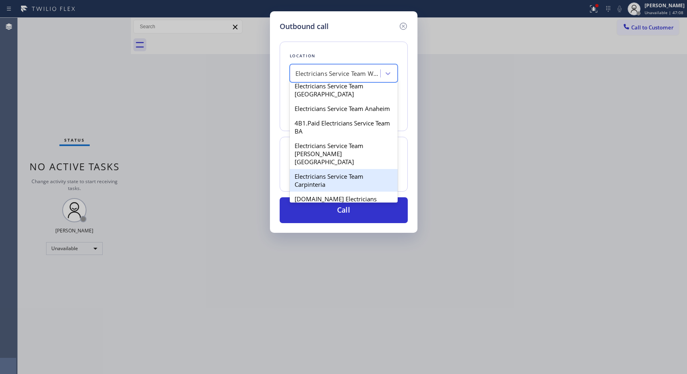
scroll to position [135, 0]
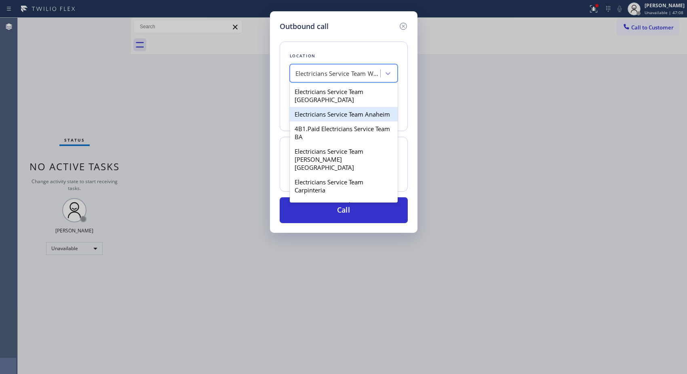
click at [325, 116] on div "Electricians Service Team Anaheim" at bounding box center [344, 114] width 108 height 15
type input "[PHONE_NUMBER]"
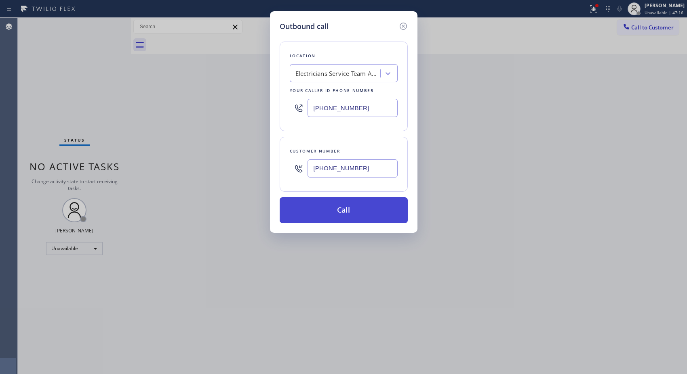
click at [361, 207] on button "Call" at bounding box center [344, 211] width 128 height 26
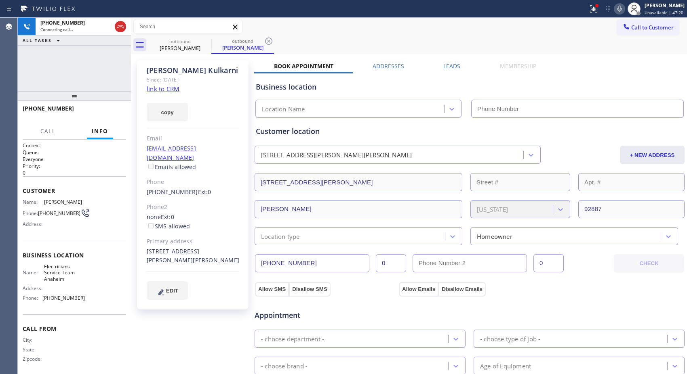
type input "[PHONE_NUMBER]"
click at [269, 38] on icon at bounding box center [268, 41] width 7 height 7
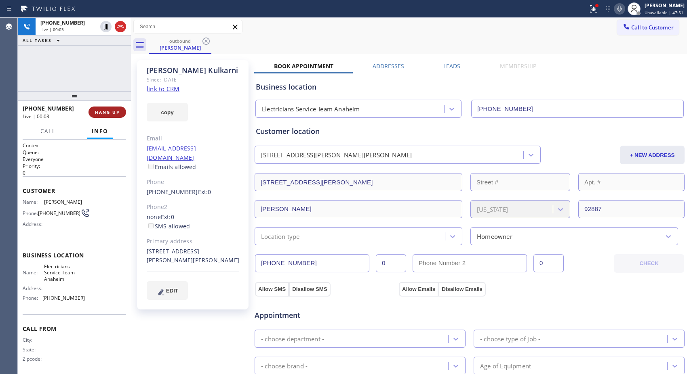
click at [112, 114] on span "HANG UP" at bounding box center [107, 112] width 25 height 6
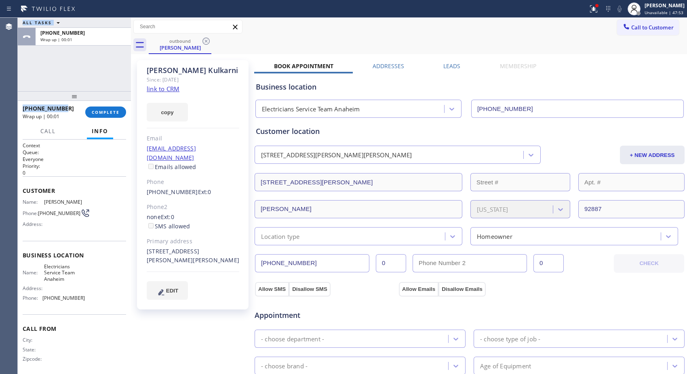
drag, startPoint x: 55, startPoint y: 108, endPoint x: 16, endPoint y: 111, distance: 39.3
click at [16, 111] on div "Agent Desktop Classify the call LOCATION NAME E Appliance Repair and HVAC FROM …" at bounding box center [343, 196] width 687 height 357
copy div "Classify the call LOCATION NAME FROM PHONE TO PHONE Status: COMPLETED REASON: N…"
click at [103, 116] on button "COMPLETE" at bounding box center [105, 112] width 41 height 11
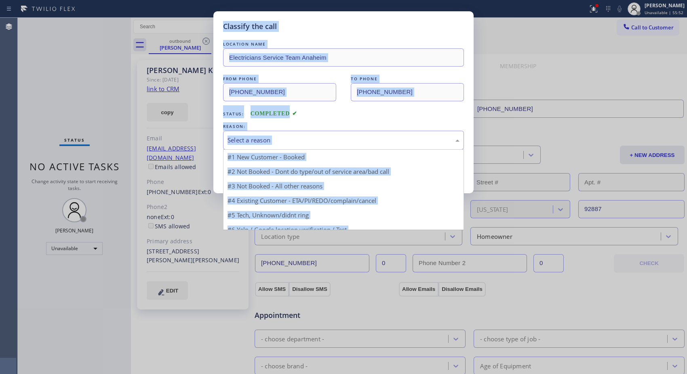
click at [341, 146] on div "Select a reason" at bounding box center [343, 140] width 241 height 19
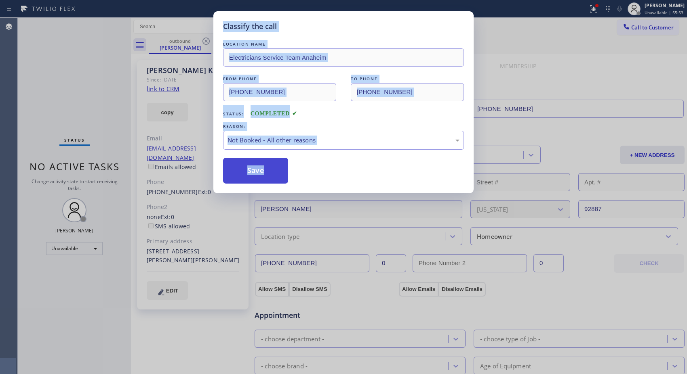
click at [249, 177] on button "Save" at bounding box center [255, 171] width 65 height 26
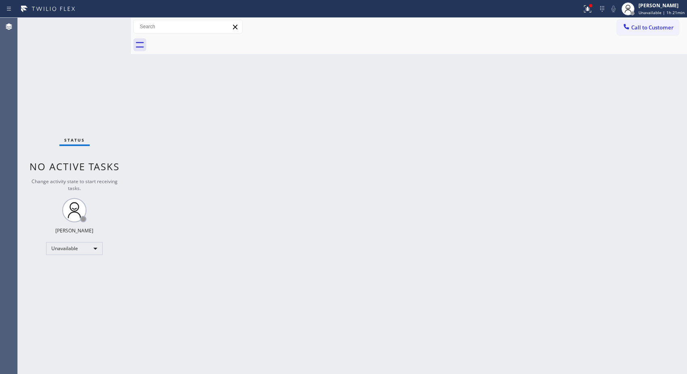
drag, startPoint x: 460, startPoint y: 100, endPoint x: 441, endPoint y: 108, distance: 20.6
click at [460, 100] on div "Back to Dashboard Change Sender ID Customers Technicians Select a contact Outbo…" at bounding box center [409, 196] width 556 height 357
click at [418, 11] on div at bounding box center [290, 8] width 575 height 13
click at [450, 184] on div "Back to Dashboard Change Sender ID Customers Technicians Select a contact Outbo…" at bounding box center [409, 196] width 556 height 357
click at [462, 150] on div "Back to Dashboard Change Sender ID Customers Technicians Select a contact Outbo…" at bounding box center [409, 196] width 556 height 357
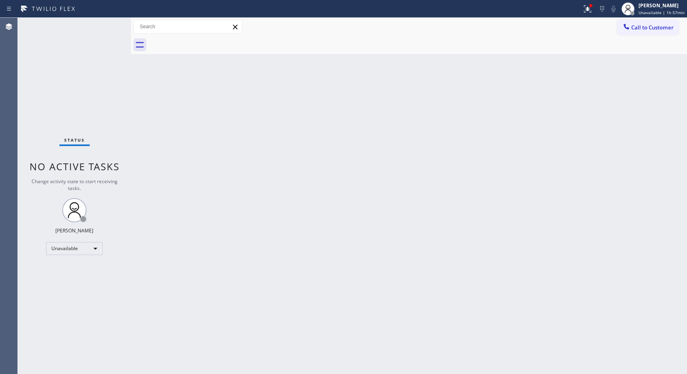
drag, startPoint x: 640, startPoint y: 29, endPoint x: 572, endPoint y: 32, distance: 67.9
click at [629, 29] on button "Call to Customer" at bounding box center [648, 27] width 62 height 15
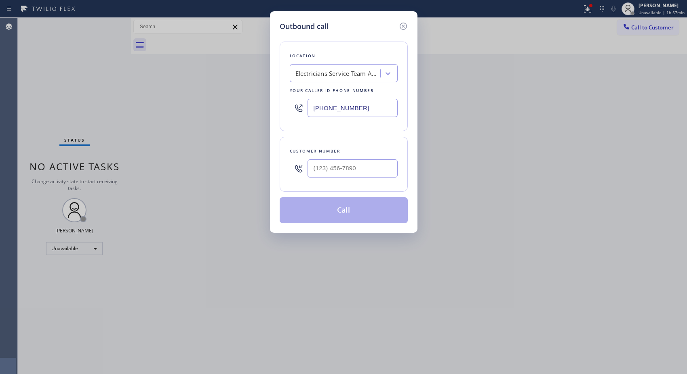
drag, startPoint x: 373, startPoint y: 115, endPoint x: 261, endPoint y: 80, distance: 117.9
click at [276, 93] on div "Outbound call Location Electricians Service Team [GEOGRAPHIC_DATA] Your caller …" at bounding box center [343, 122] width 147 height 222
paste input "213) 722-3593"
type input "[PHONE_NUMBER]"
drag, startPoint x: 370, startPoint y: 164, endPoint x: 293, endPoint y: 164, distance: 76.3
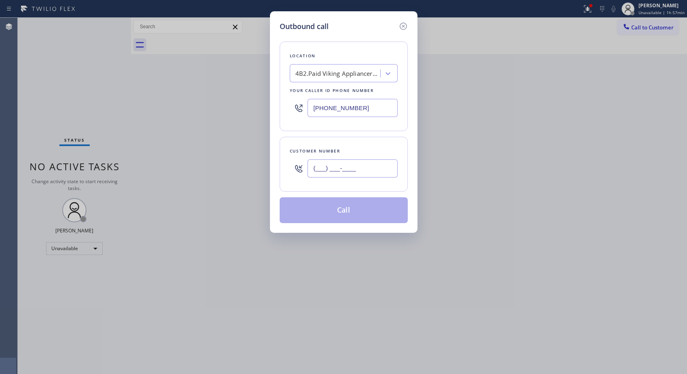
click at [293, 164] on div "(___) ___-____" at bounding box center [344, 169] width 108 height 26
paste input "949) 289-1193"
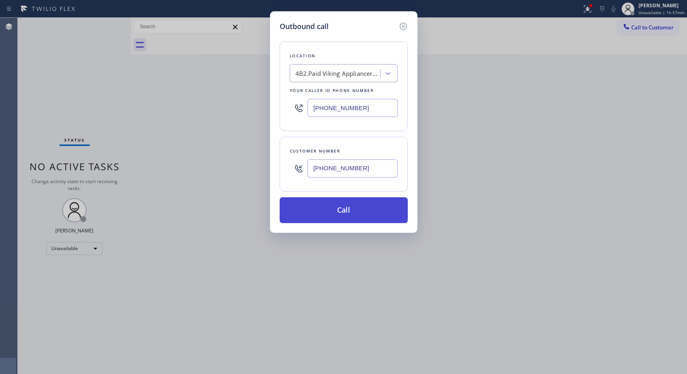
type input "[PHONE_NUMBER]"
click at [368, 211] on button "Call" at bounding box center [344, 211] width 128 height 26
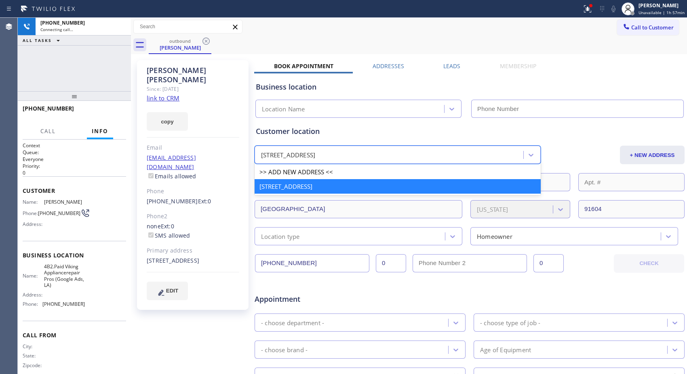
click at [435, 156] on div "outbound [PERSON_NAME] Call to Customer Outbound call Location Search location …" at bounding box center [409, 300] width 556 height 564
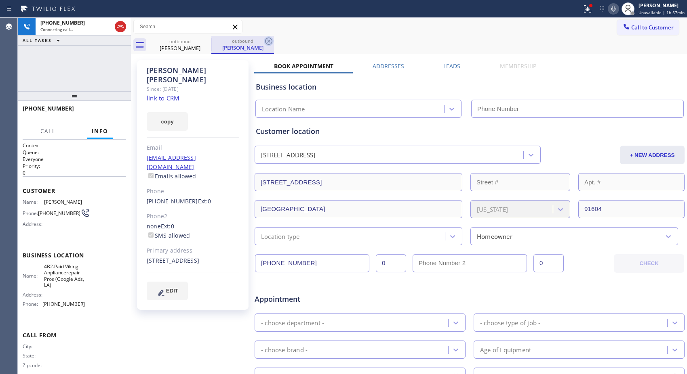
type input "[PHONE_NUMBER]"
click at [269, 41] on icon at bounding box center [268, 41] width 7 height 7
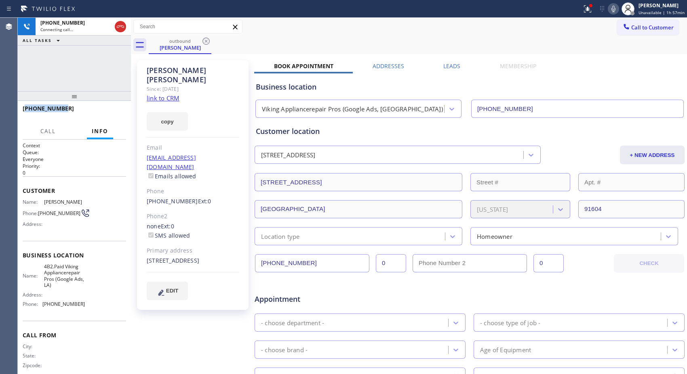
drag, startPoint x: 65, startPoint y: 109, endPoint x: 25, endPoint y: 107, distance: 39.2
click at [25, 107] on div "[PHONE_NUMBER]" at bounding box center [72, 109] width 98 height 8
click at [101, 111] on span "HANG UP" at bounding box center [107, 112] width 25 height 6
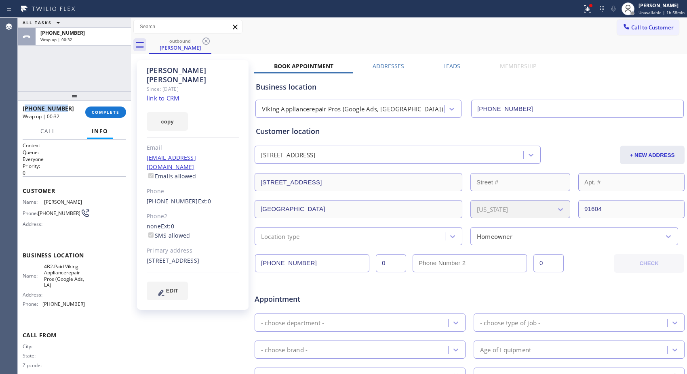
copy span "19492891193"
click at [109, 108] on button "COMPLETE" at bounding box center [105, 112] width 41 height 11
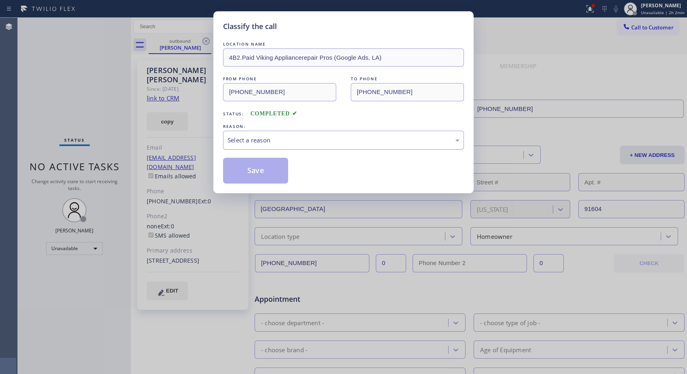
drag, startPoint x: 328, startPoint y: 139, endPoint x: 309, endPoint y: 147, distance: 20.9
click at [328, 139] on div "Select a reason" at bounding box center [343, 140] width 232 height 9
click at [269, 170] on button "Save" at bounding box center [255, 171] width 65 height 26
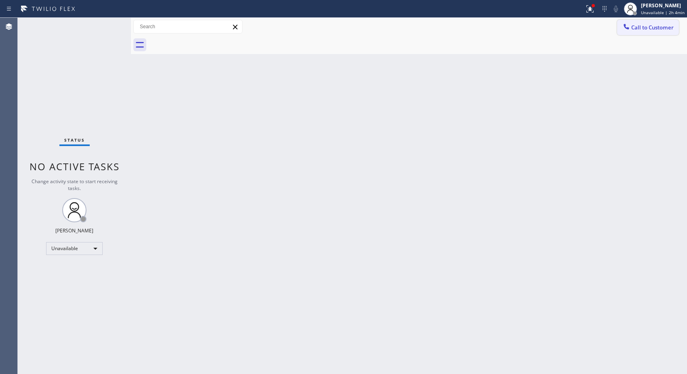
click at [656, 30] on span "Call to Customer" at bounding box center [652, 27] width 42 height 7
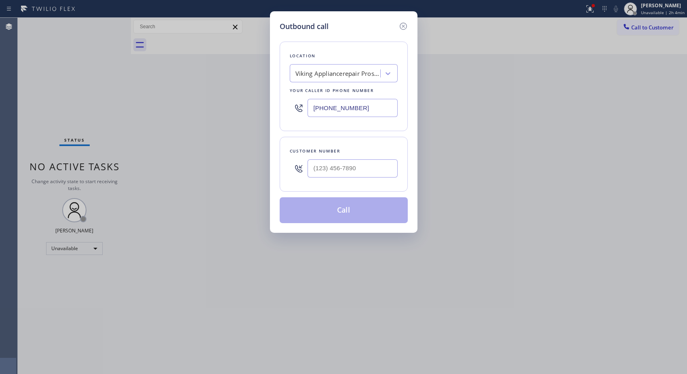
drag, startPoint x: 362, startPoint y: 106, endPoint x: 406, endPoint y: 0, distance: 114.8
click at [292, 85] on div "Location Viking Appliancerepair Pros (Google Ads, [GEOGRAPHIC_DATA]) Your calle…" at bounding box center [344, 87] width 128 height 90
paste input "516) 430-7756"
type input "[PHONE_NUMBER]"
paste input "516) 304-2803"
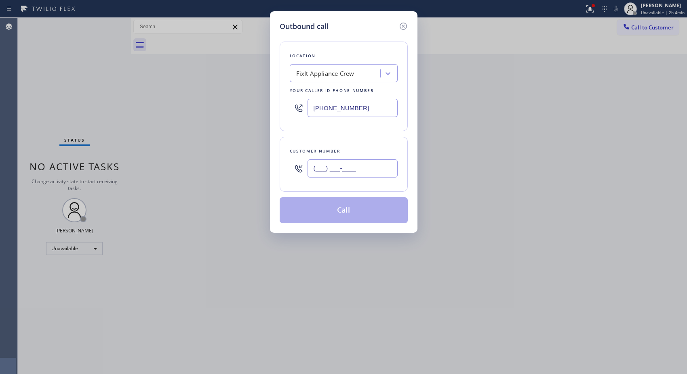
drag, startPoint x: 360, startPoint y: 174, endPoint x: 303, endPoint y: 167, distance: 56.5
click at [303, 167] on div "(___) ___-____" at bounding box center [344, 169] width 108 height 26
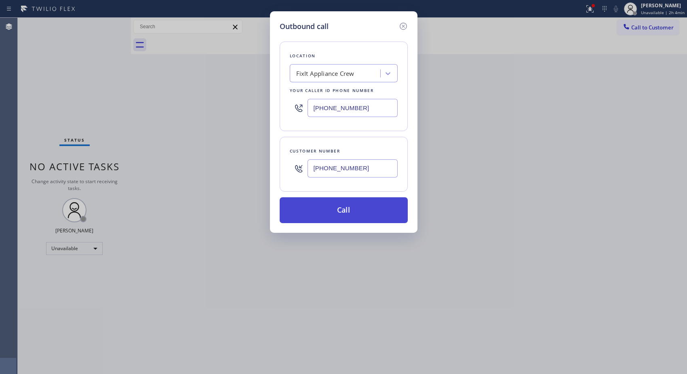
type input "[PHONE_NUMBER]"
click at [365, 208] on button "Call" at bounding box center [344, 211] width 128 height 26
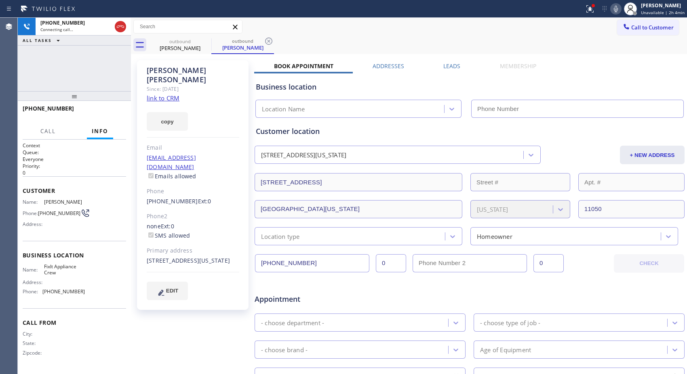
type input "[PHONE_NUMBER]"
click at [263, 41] on div "outbound" at bounding box center [242, 41] width 61 height 6
click at [425, 27] on div "Call to Customer Outbound call Location FixIt Appliance Crew Your caller id pho…" at bounding box center [409, 27] width 556 height 14
click at [269, 40] on icon at bounding box center [268, 41] width 7 height 7
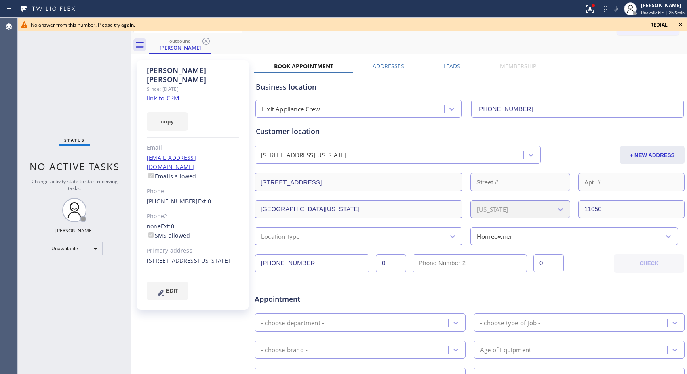
drag, startPoint x: 210, startPoint y: 42, endPoint x: 271, endPoint y: 42, distance: 60.6
click at [212, 42] on div "outbound [PERSON_NAME]" at bounding box center [418, 45] width 538 height 18
click at [681, 23] on icon at bounding box center [680, 25] width 10 height 10
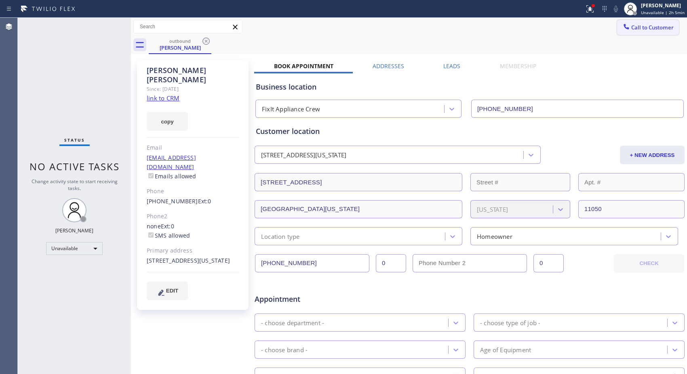
click at [651, 32] on button "Call to Customer" at bounding box center [648, 27] width 62 height 15
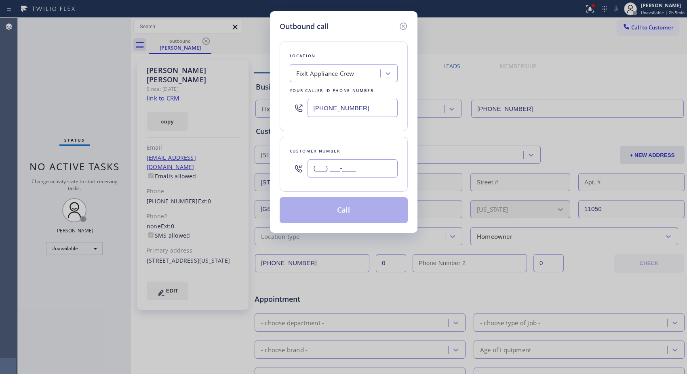
paste input "516) 304-2803"
drag, startPoint x: 377, startPoint y: 167, endPoint x: 275, endPoint y: 169, distance: 102.2
click at [275, 169] on div "Outbound call Location FixIt Appliance Crew Your caller id phone number [PHONE_…" at bounding box center [343, 122] width 147 height 222
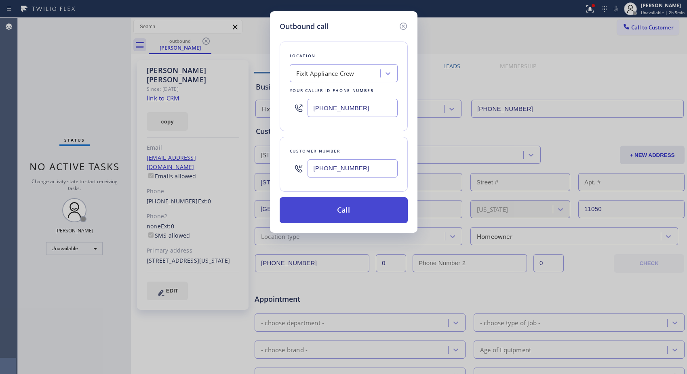
type input "[PHONE_NUMBER]"
click at [357, 211] on button "Call" at bounding box center [344, 211] width 128 height 26
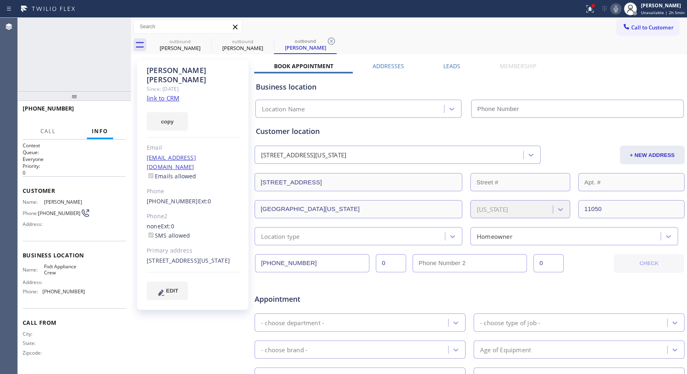
type input "[PHONE_NUMBER]"
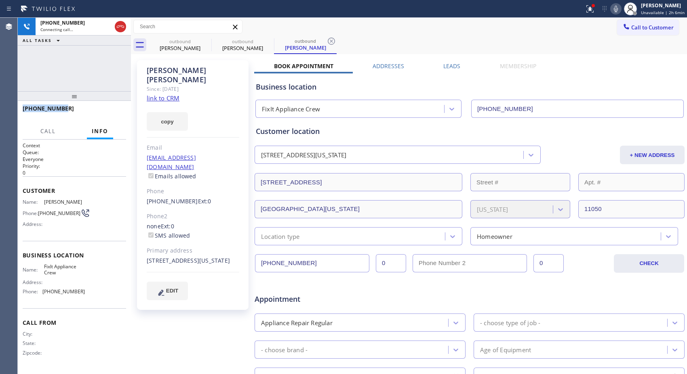
drag, startPoint x: 46, startPoint y: 110, endPoint x: 21, endPoint y: 109, distance: 25.9
click at [21, 109] on div "[PHONE_NUMBER]" at bounding box center [74, 112] width 113 height 23
click at [122, 26] on icon at bounding box center [121, 27] width 10 height 10
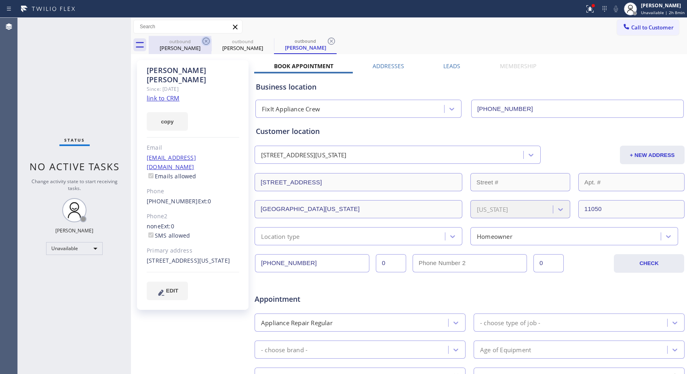
click at [208, 40] on icon at bounding box center [206, 41] width 10 height 10
click at [203, 40] on icon at bounding box center [205, 41] width 7 height 7
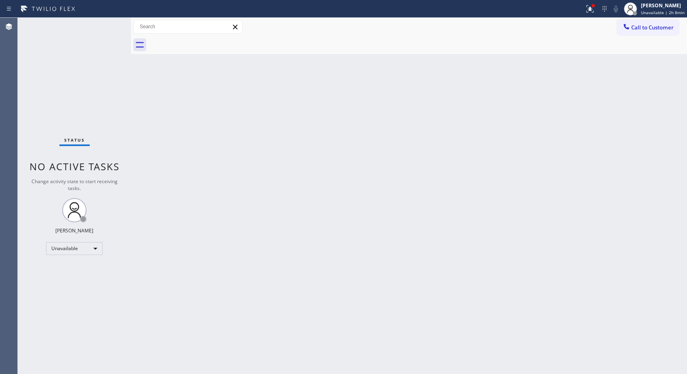
click at [203, 40] on div at bounding box center [418, 45] width 538 height 18
click at [650, 26] on span "Call to Customer" at bounding box center [652, 27] width 42 height 7
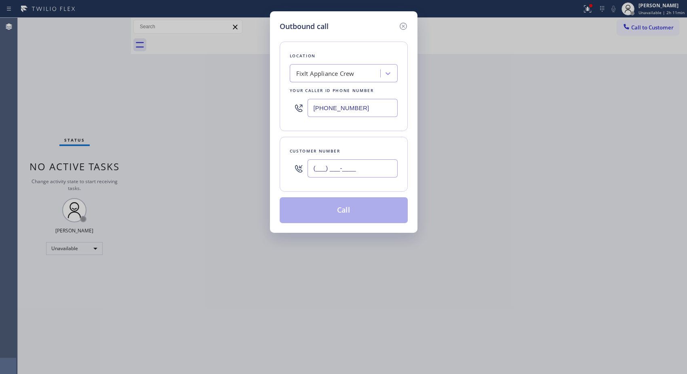
drag, startPoint x: 371, startPoint y: 170, endPoint x: 283, endPoint y: 158, distance: 88.9
click at [283, 158] on div "Customer number (___) ___-____" at bounding box center [344, 164] width 128 height 55
paste input "516) 304-2803"
type input "[PHONE_NUMBER]"
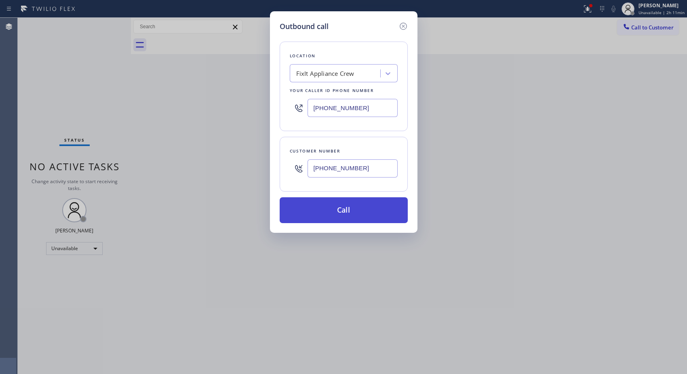
click at [372, 213] on button "Call" at bounding box center [344, 211] width 128 height 26
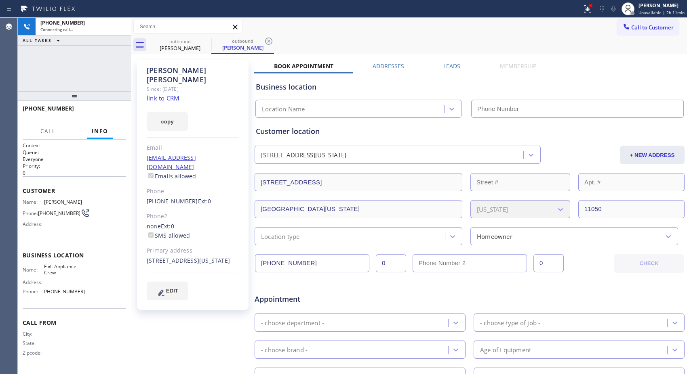
type input "[PHONE_NUMBER]"
click at [267, 42] on icon at bounding box center [269, 41] width 10 height 10
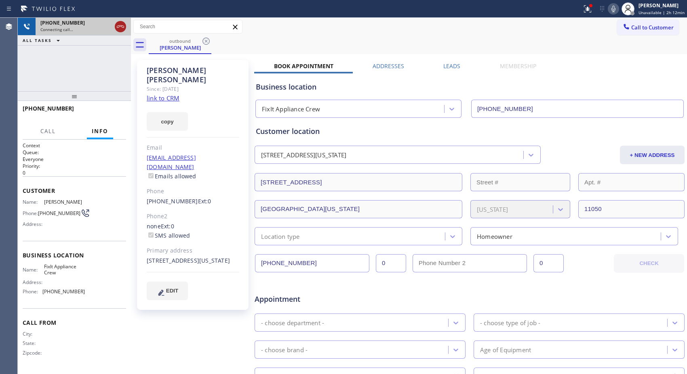
click at [118, 25] on icon at bounding box center [120, 26] width 7 height 2
click at [205, 43] on icon at bounding box center [206, 41] width 10 height 10
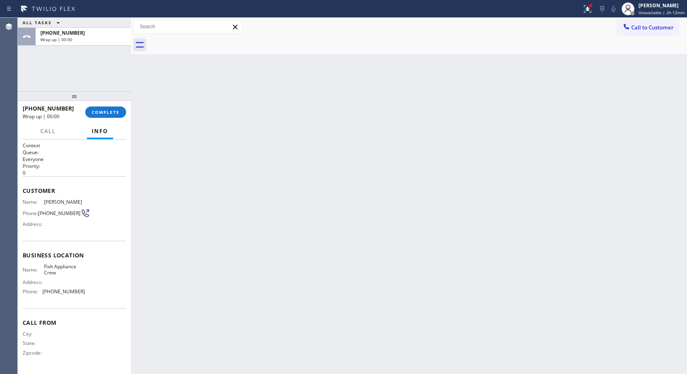
click at [110, 116] on button "COMPLETE" at bounding box center [105, 112] width 41 height 11
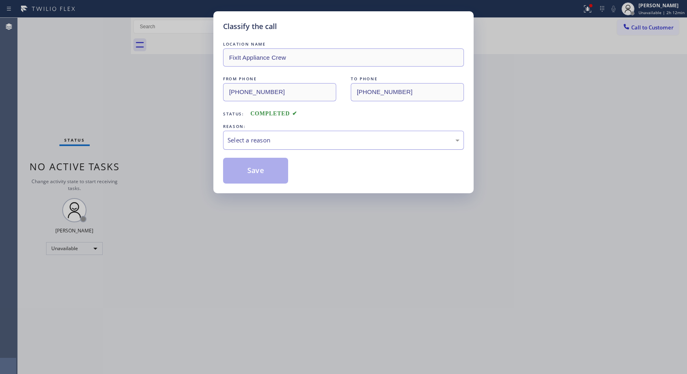
drag, startPoint x: 298, startPoint y: 141, endPoint x: 291, endPoint y: 145, distance: 8.0
click at [298, 142] on div "Select a reason" at bounding box center [343, 140] width 232 height 9
click at [261, 170] on button "Save" at bounding box center [255, 171] width 65 height 26
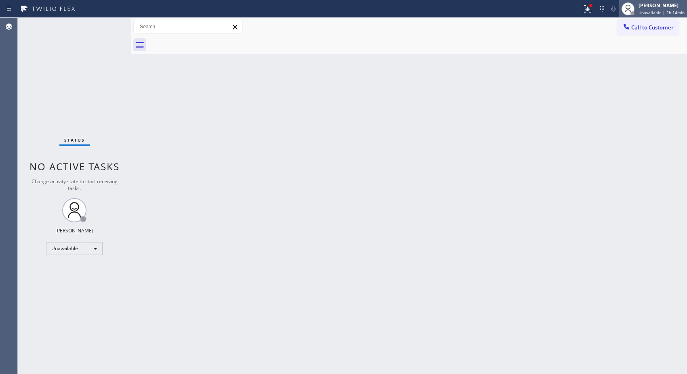
click at [656, 10] on span "Unavailable | 2h 14min" at bounding box center [661, 13] width 46 height 6
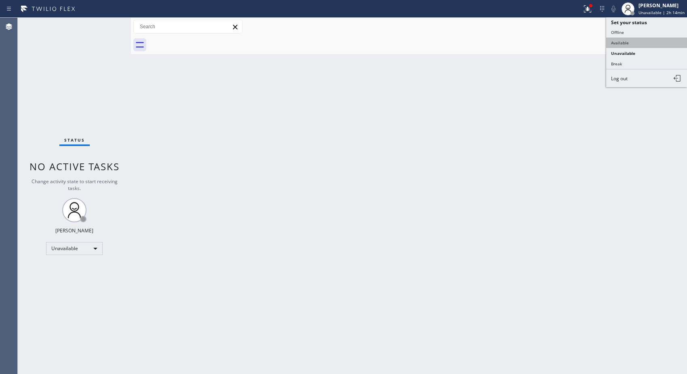
click at [629, 43] on button "Available" at bounding box center [646, 43] width 81 height 11
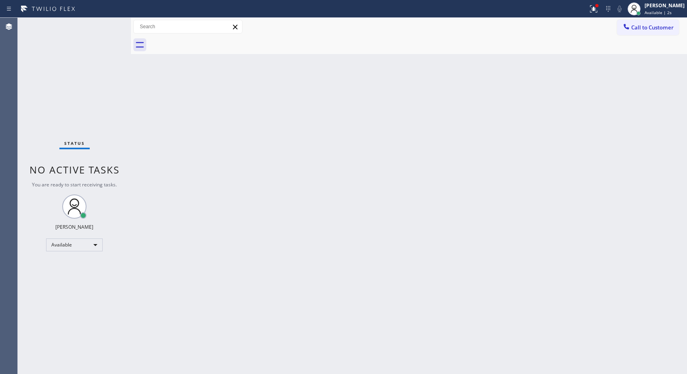
click at [418, 59] on div "Back to Dashboard Change Sender ID Customers Technicians Select a contact Outbo…" at bounding box center [409, 196] width 556 height 357
drag, startPoint x: 652, startPoint y: 29, endPoint x: 524, endPoint y: 53, distance: 130.2
click at [651, 29] on span "Call to Customer" at bounding box center [652, 27] width 42 height 7
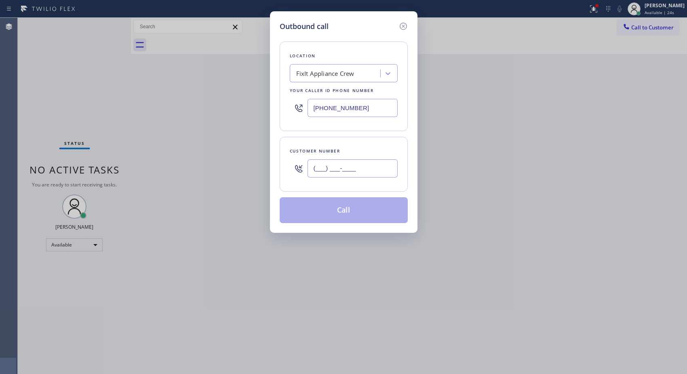
drag, startPoint x: 365, startPoint y: 171, endPoint x: 260, endPoint y: 170, distance: 105.0
click at [257, 170] on div "Outbound call Location FixIt Appliance Crew Your caller id phone number [PHONE_…" at bounding box center [343, 187] width 687 height 374
paste input "516) 304-2803"
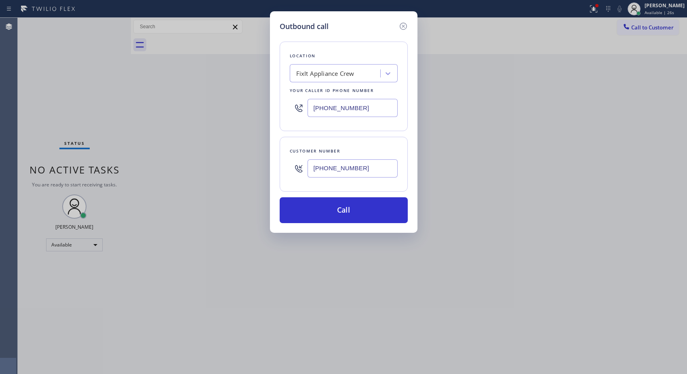
type input "[PHONE_NUMBER]"
click at [353, 211] on button "Call" at bounding box center [344, 211] width 128 height 26
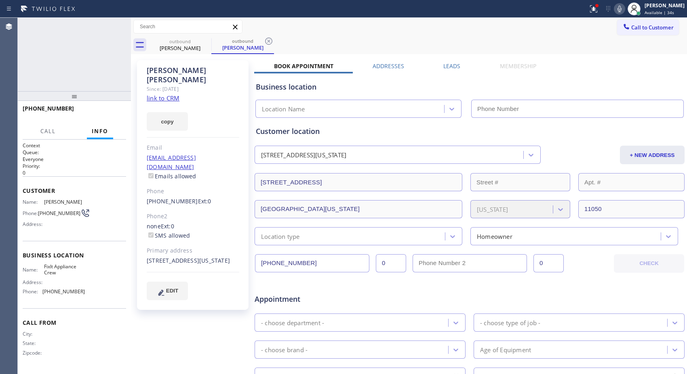
type input "[PHONE_NUMBER]"
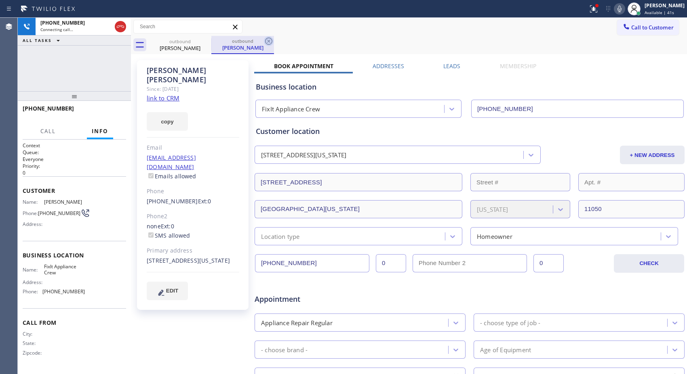
click at [265, 42] on icon at bounding box center [268, 41] width 7 height 7
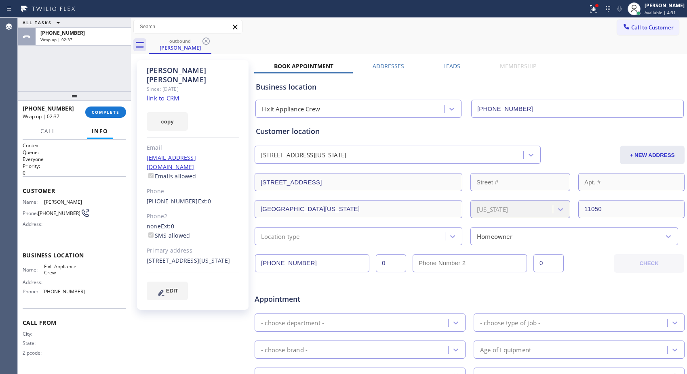
drag, startPoint x: 112, startPoint y: 110, endPoint x: 250, endPoint y: 162, distance: 146.9
click at [115, 111] on span "COMPLETE" at bounding box center [106, 112] width 28 height 6
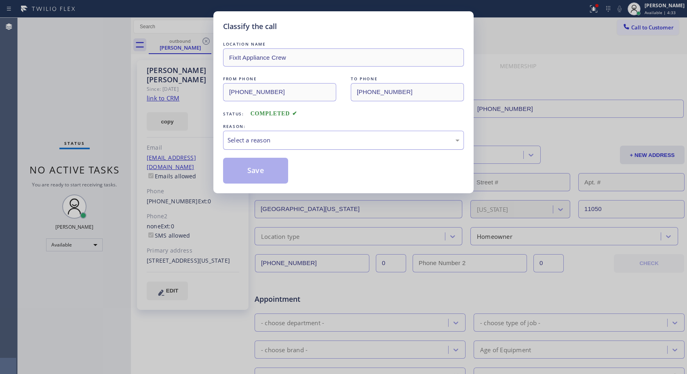
click at [357, 142] on div "Select a reason" at bounding box center [343, 140] width 232 height 9
click at [278, 171] on button "Save" at bounding box center [255, 171] width 65 height 26
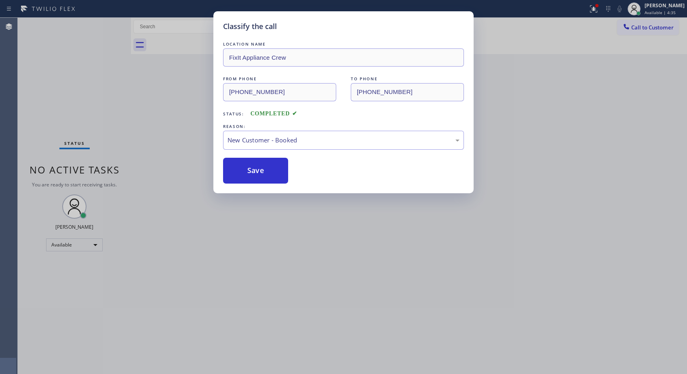
click at [675, 13] on div "Classify the call LOCATION NAME FixIt Appliance Crew FROM PHONE [PHONE_NUMBER] …" at bounding box center [343, 187] width 687 height 374
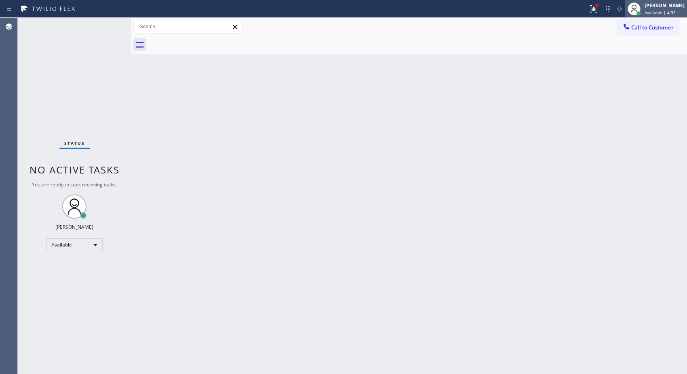
click at [671, 13] on span "Available | 4:35" at bounding box center [659, 13] width 31 height 6
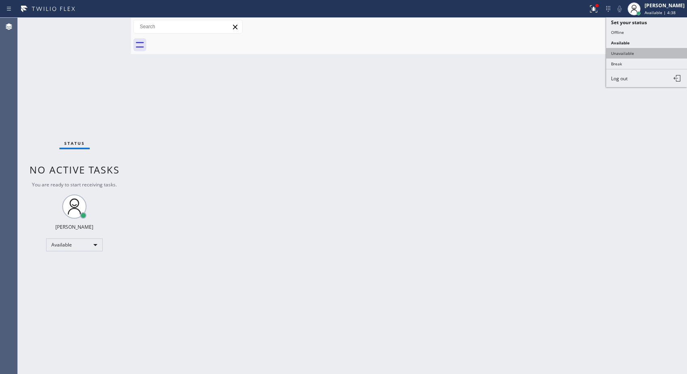
click at [627, 55] on button "Unavailable" at bounding box center [646, 53] width 81 height 11
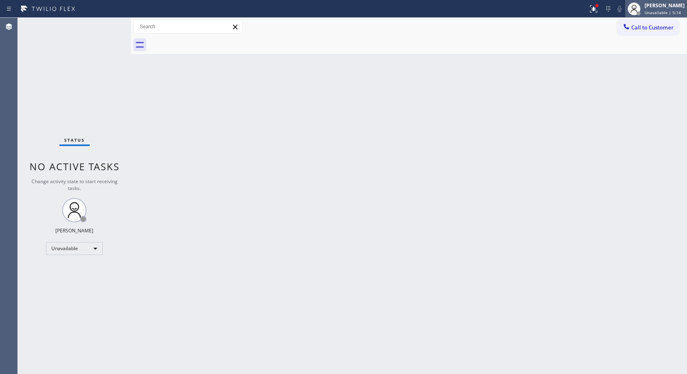
drag, startPoint x: 667, startPoint y: 29, endPoint x: 672, endPoint y: 13, distance: 16.7
click at [672, 13] on div "Status report Issues detected These issues could affect your workflow. Please c…" at bounding box center [343, 187] width 687 height 374
click at [672, 13] on span "Unavailable | 5:14" at bounding box center [662, 13] width 36 height 6
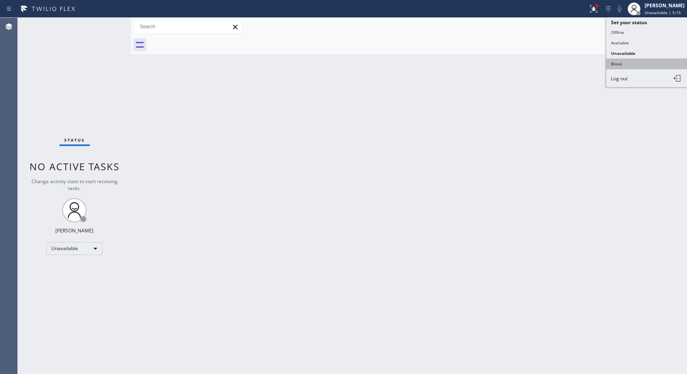
click at [616, 62] on button "Break" at bounding box center [646, 64] width 81 height 11
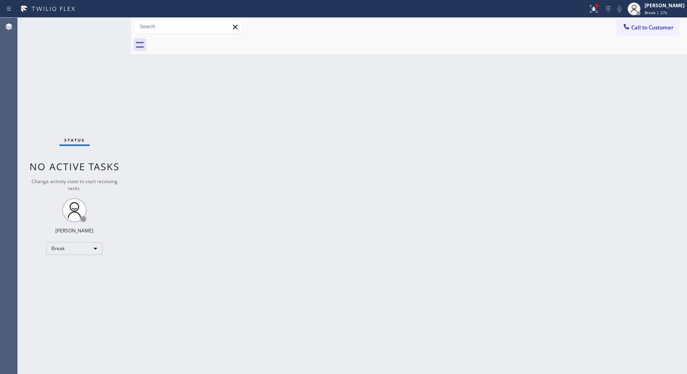
click at [530, 111] on div "Back to Dashboard Change Sender ID Customers Technicians Select a contact Outbo…" at bounding box center [409, 196] width 556 height 357
click at [483, 269] on div "Back to Dashboard Change Sender ID Customers Technicians Select a contact Outbo…" at bounding box center [409, 196] width 556 height 357
